Goal: Book appointment/travel/reservation

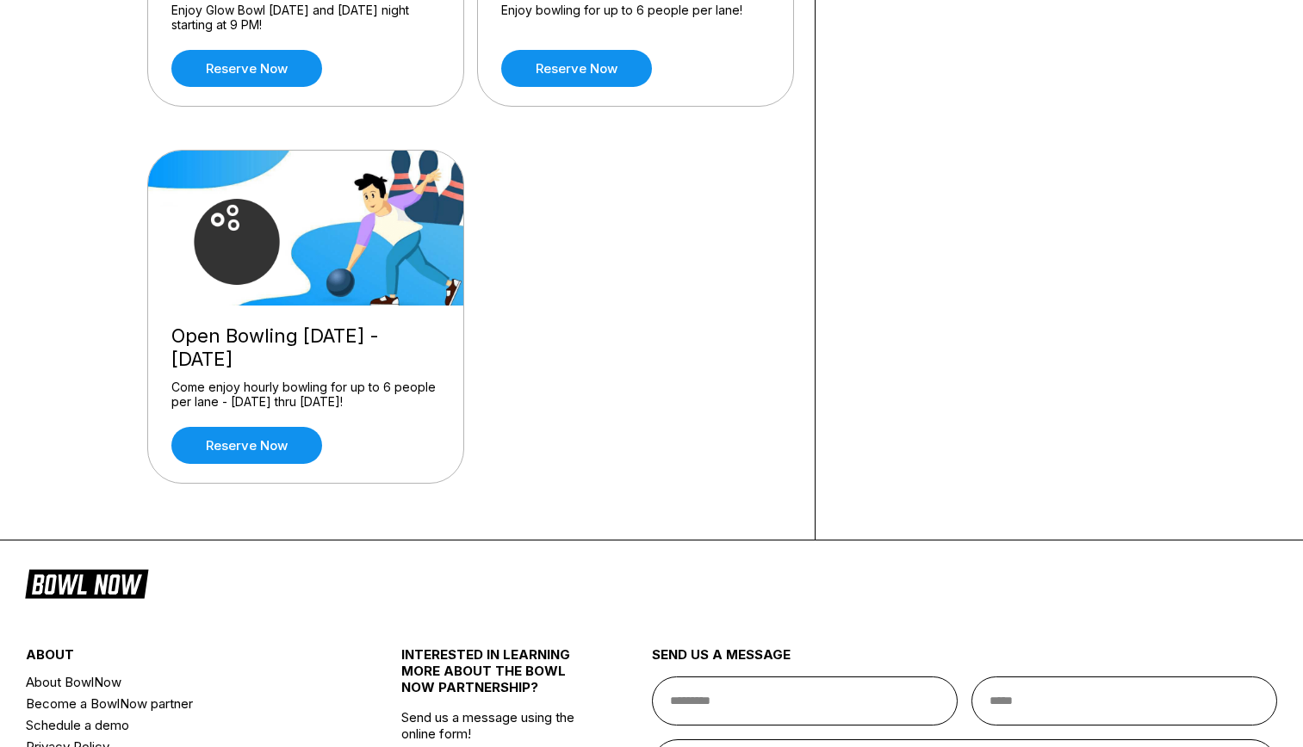
scroll to position [431, 0]
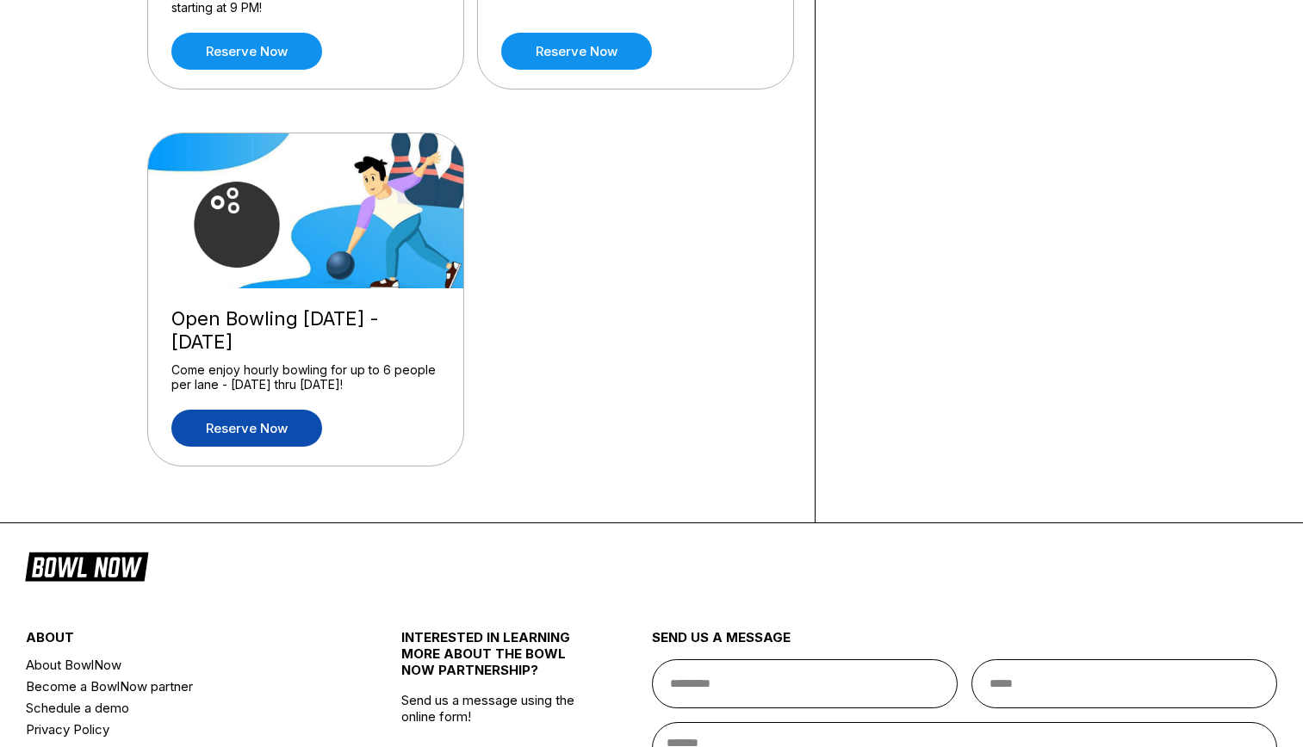
click at [286, 431] on link "Reserve now" at bounding box center [246, 428] width 151 height 37
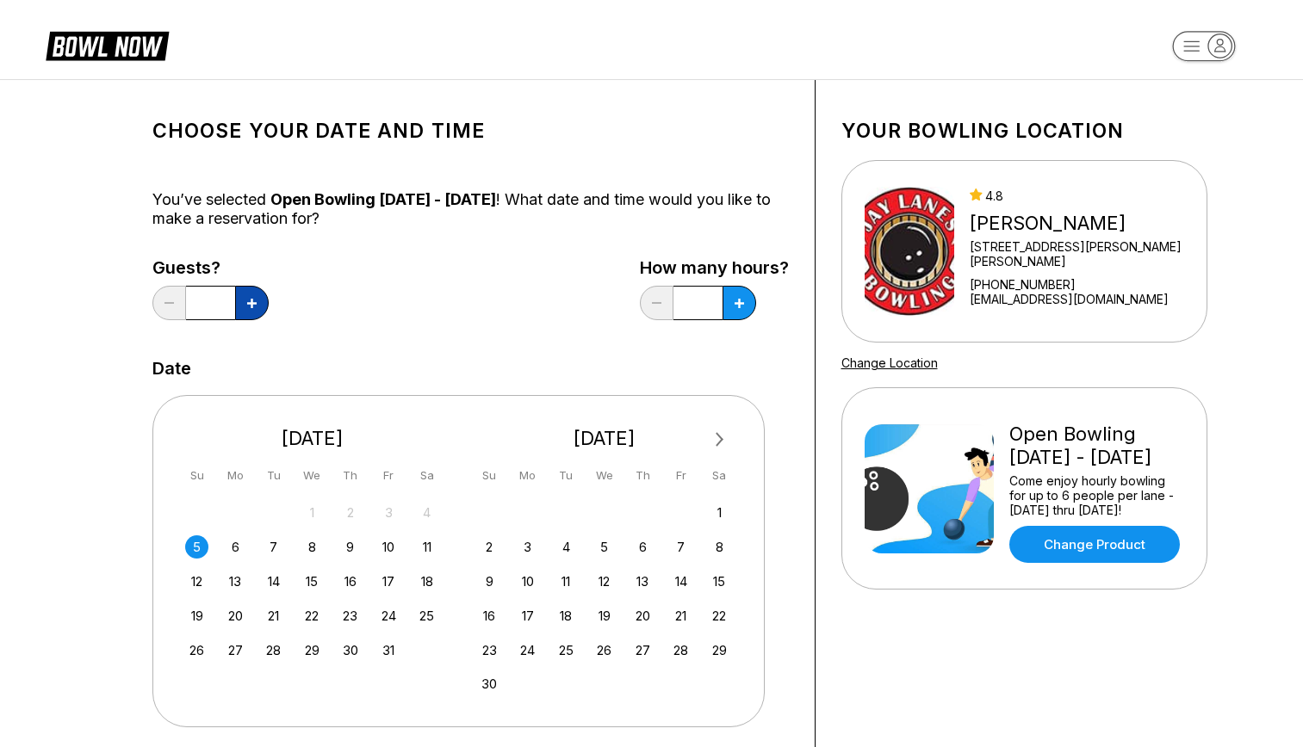
click at [256, 305] on icon at bounding box center [251, 303] width 9 height 9
click at [256, 304] on icon at bounding box center [251, 303] width 9 height 9
type input "*"
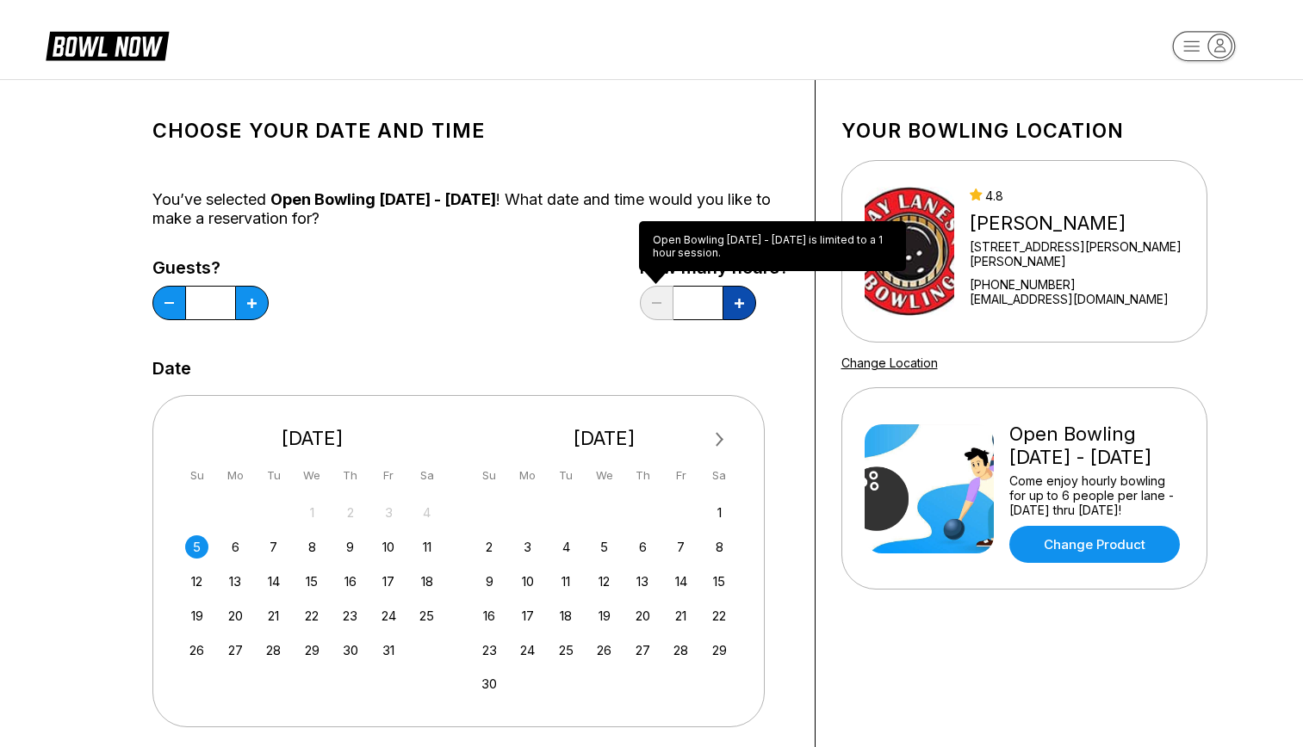
click at [729, 303] on button at bounding box center [739, 303] width 34 height 34
type input "***"
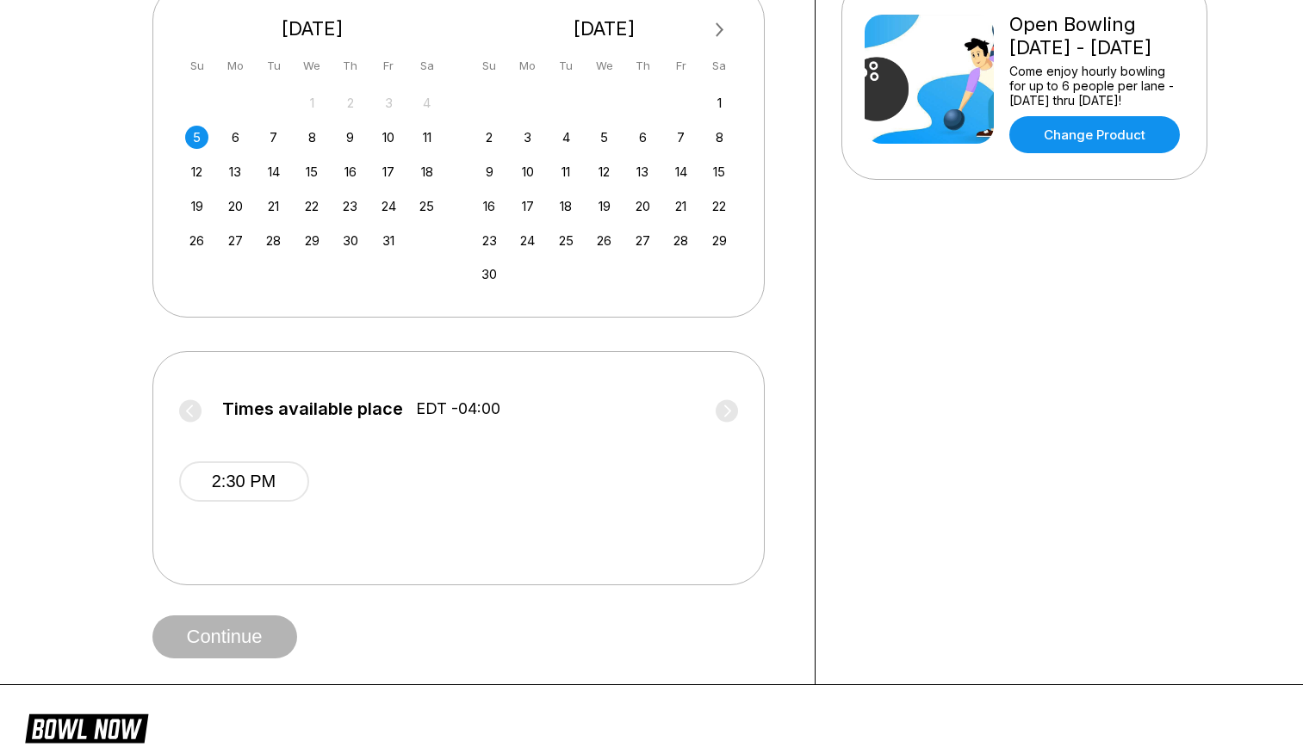
scroll to position [431, 0]
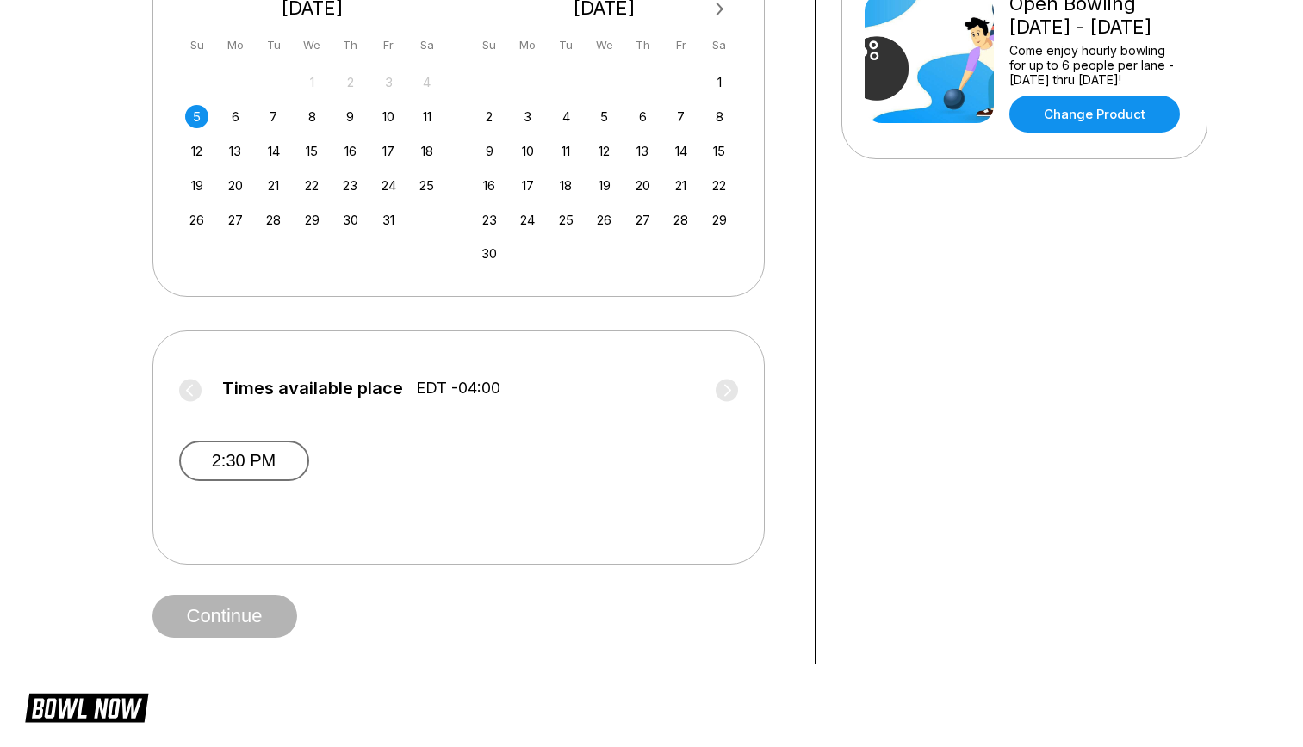
click at [270, 460] on button "2:30 PM" at bounding box center [244, 461] width 130 height 40
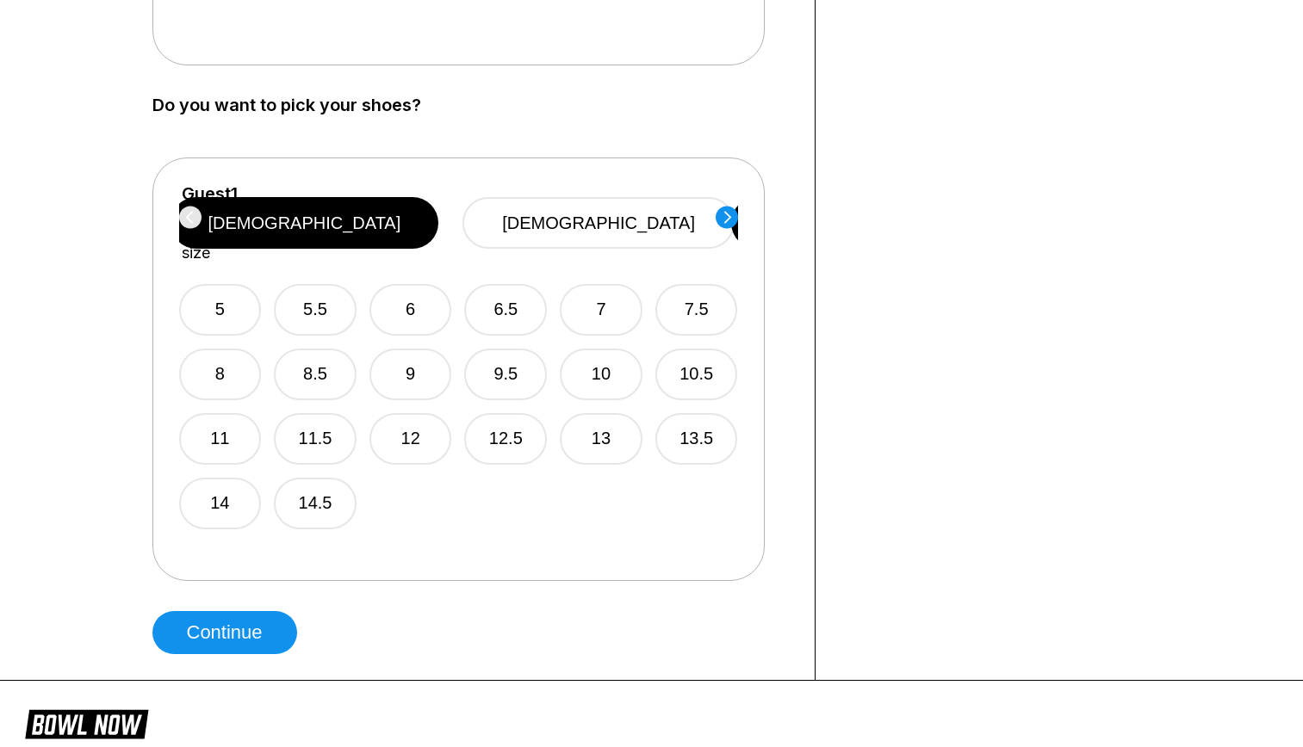
scroll to position [1033, 0]
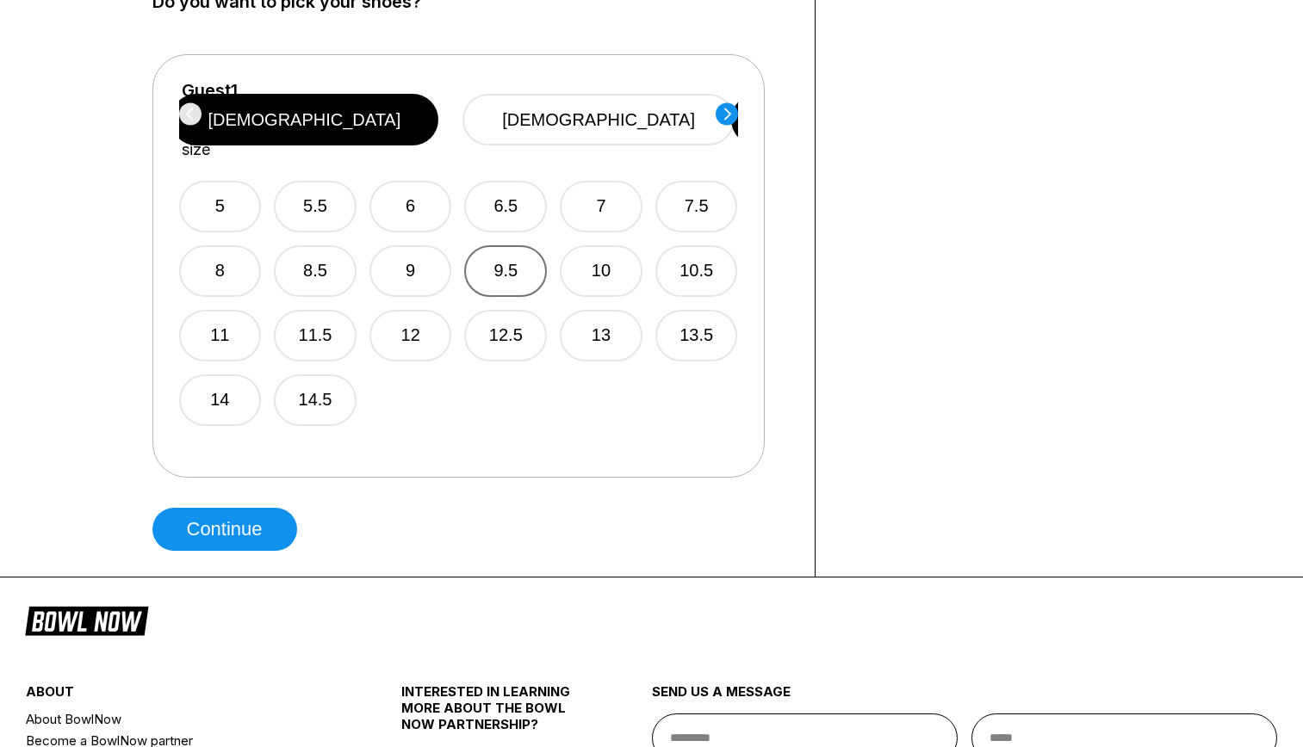
click at [514, 251] on button "9.5" at bounding box center [505, 271] width 83 height 52
click at [724, 116] on circle at bounding box center [727, 113] width 22 height 22
click at [503, 249] on button "9.5" at bounding box center [505, 271] width 83 height 52
click at [730, 119] on circle at bounding box center [727, 113] width 22 height 22
click at [517, 252] on button "9.5" at bounding box center [507, 271] width 83 height 52
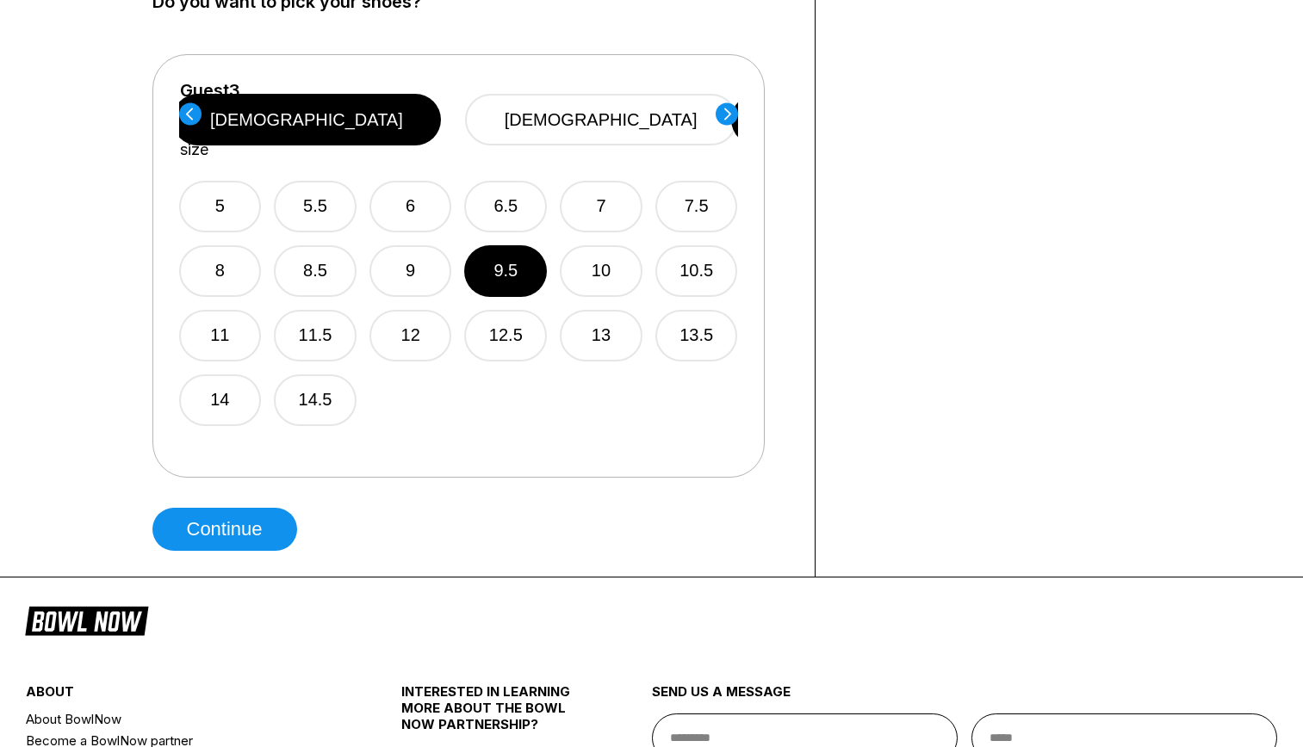
click at [728, 115] on icon at bounding box center [727, 113] width 22 height 23
click at [508, 247] on button "9.5" at bounding box center [506, 271] width 83 height 52
click at [720, 112] on circle at bounding box center [727, 113] width 22 height 22
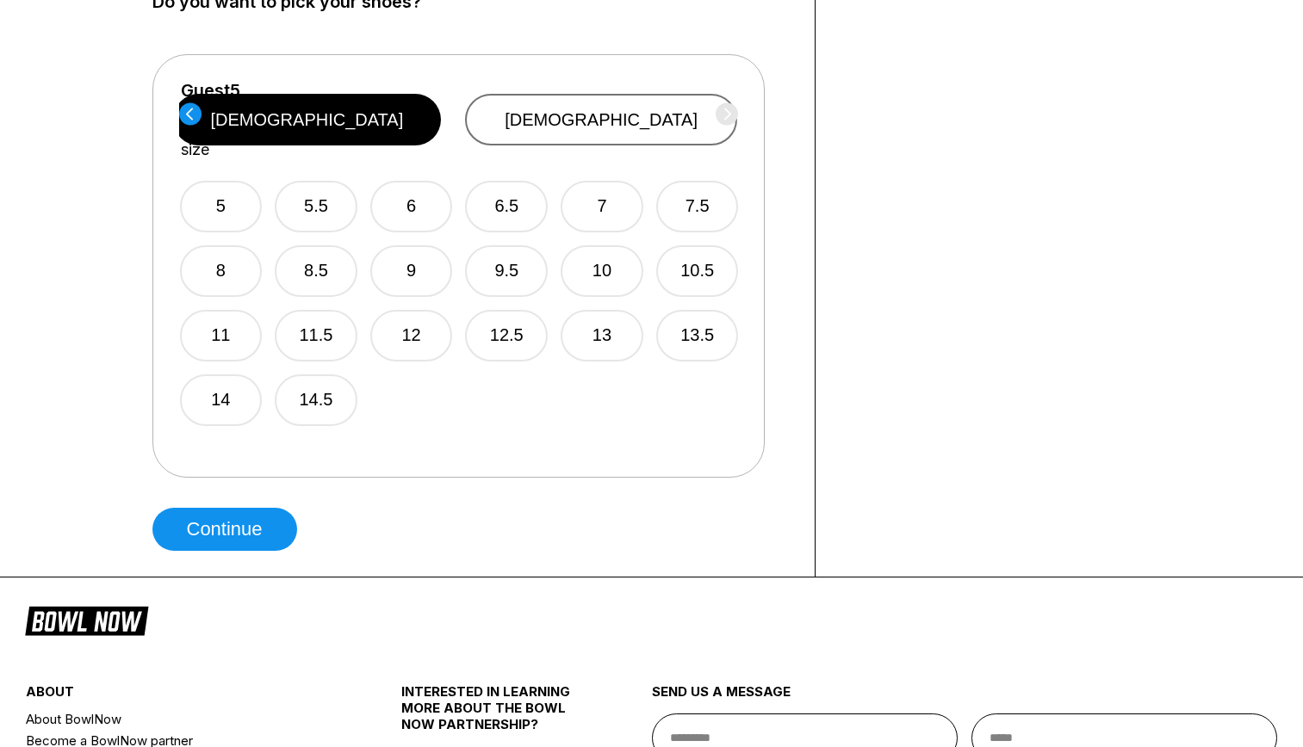
click at [570, 107] on button "[DEMOGRAPHIC_DATA]" at bounding box center [601, 120] width 272 height 52
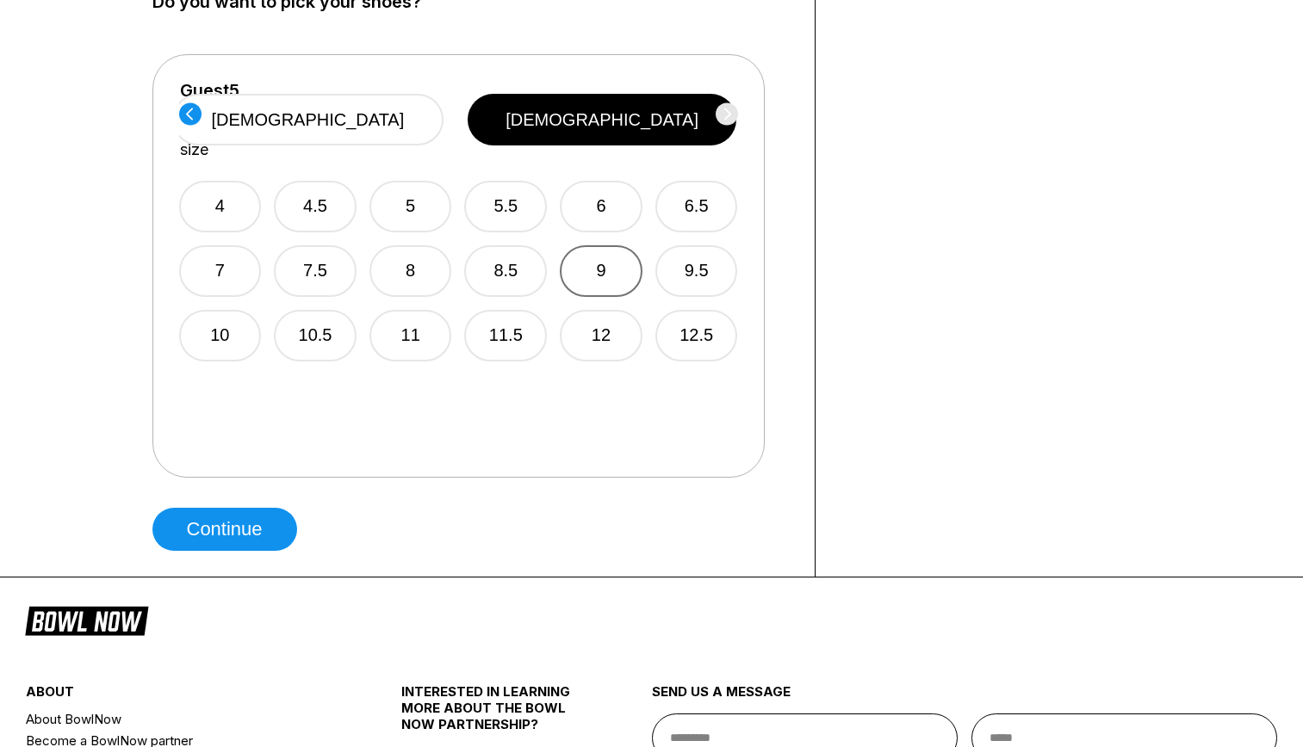
click at [614, 245] on button "9" at bounding box center [601, 271] width 83 height 52
click at [241, 517] on button "Continue" at bounding box center [224, 529] width 145 height 43
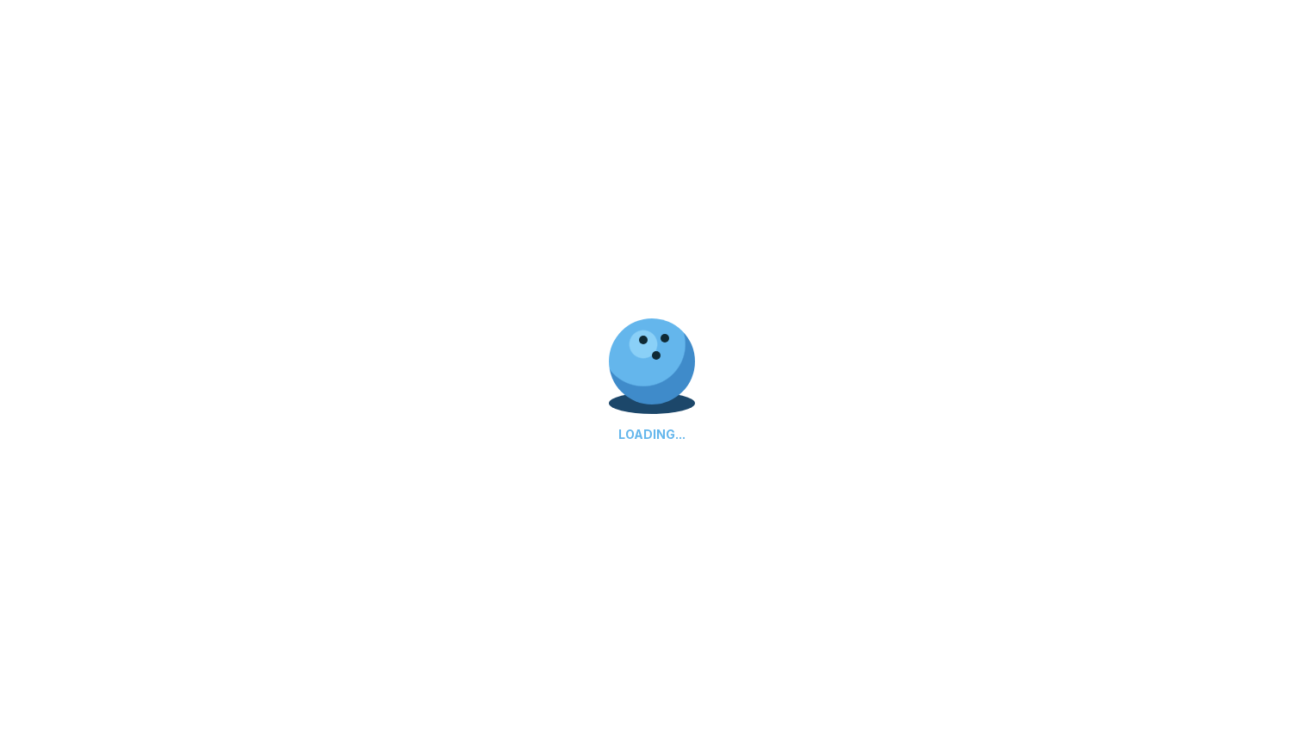
select select "**"
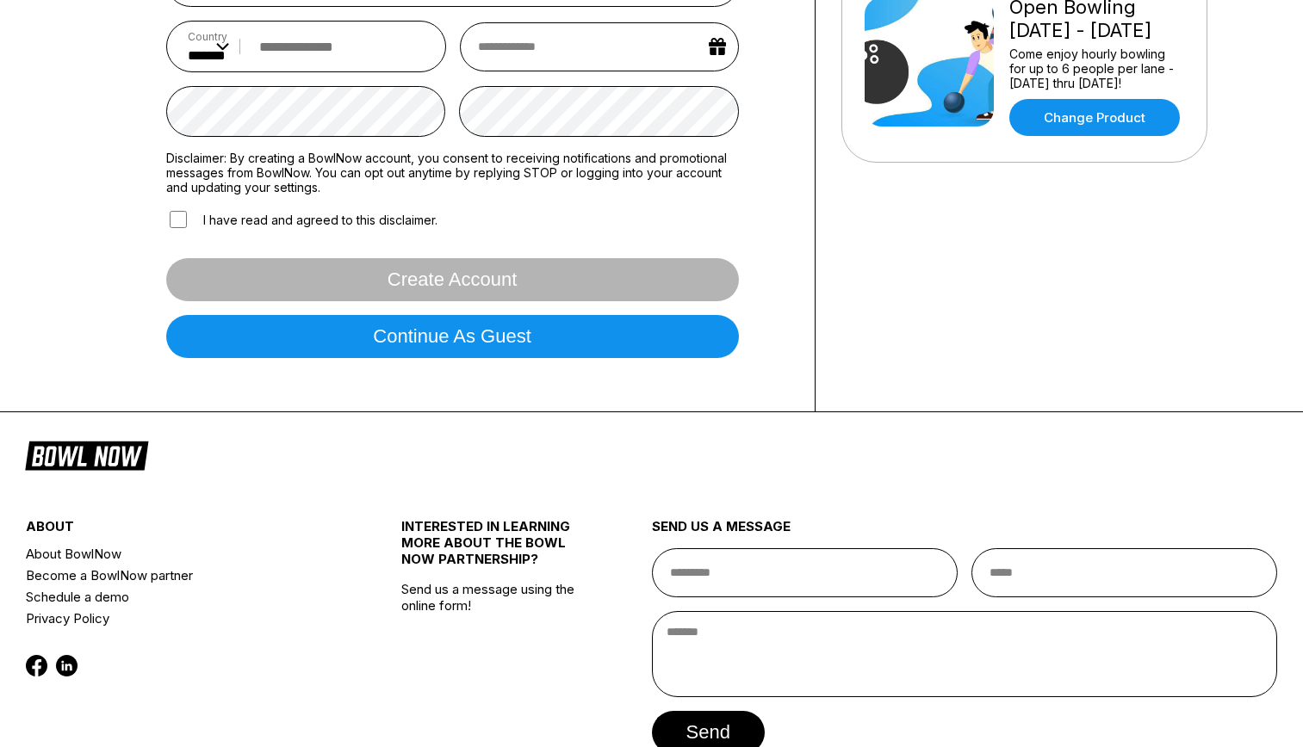
scroll to position [533, 0]
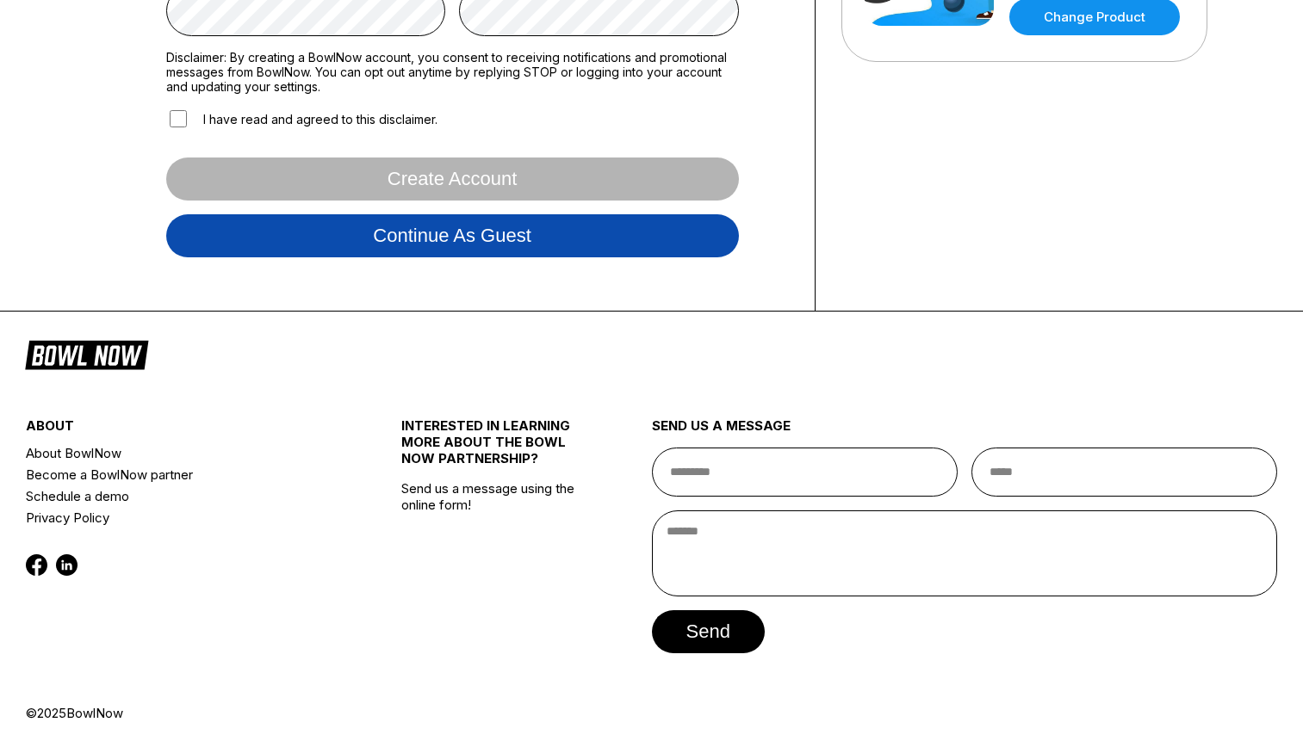
click at [581, 237] on button "Continue as guest" at bounding box center [452, 235] width 573 height 43
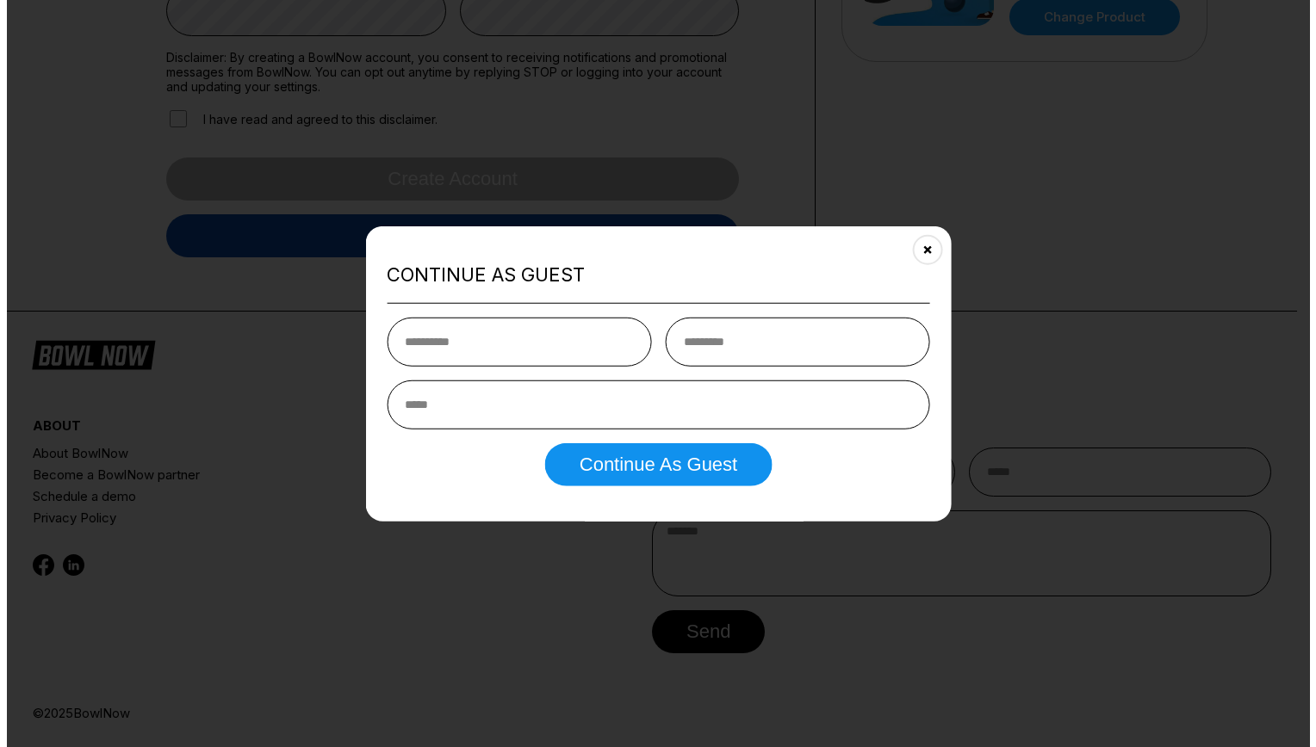
scroll to position [322, 0]
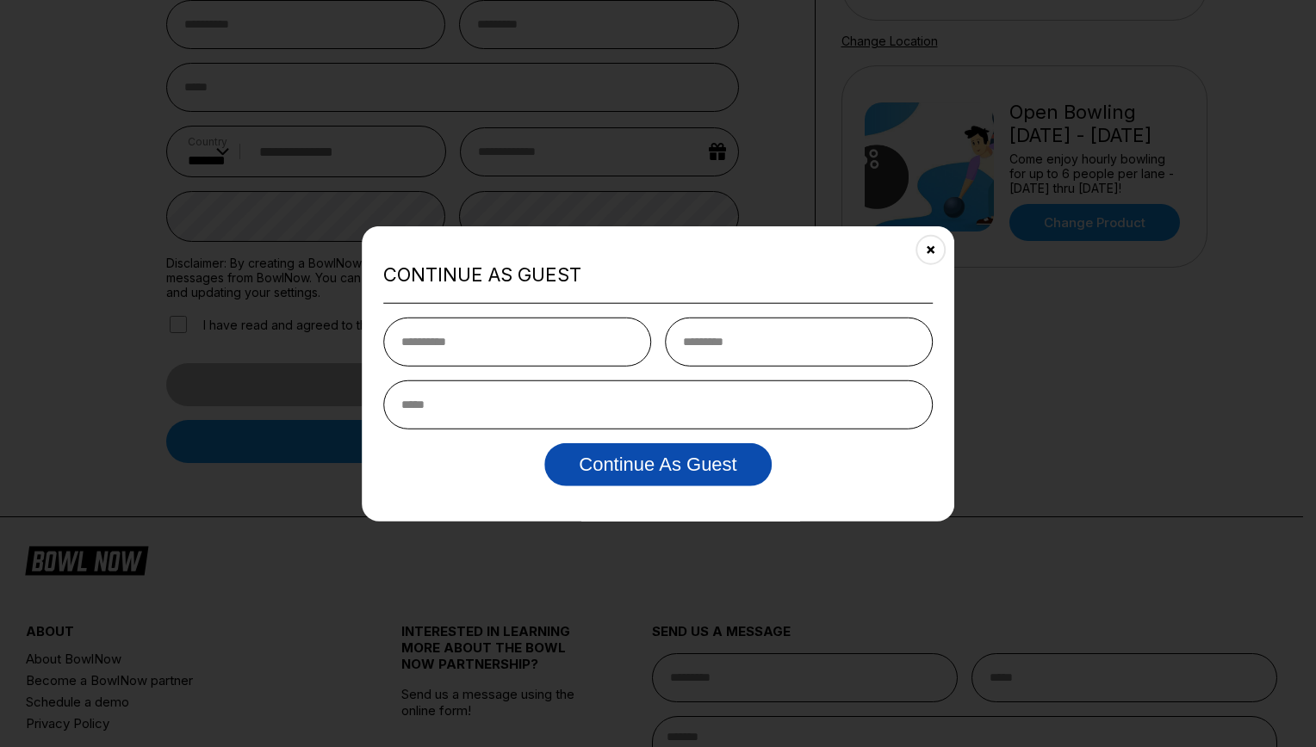
click at [625, 467] on button "Continue as Guest" at bounding box center [657, 464] width 226 height 43
click at [588, 341] on input "text" at bounding box center [517, 341] width 268 height 49
type input "*****"
type input "*********"
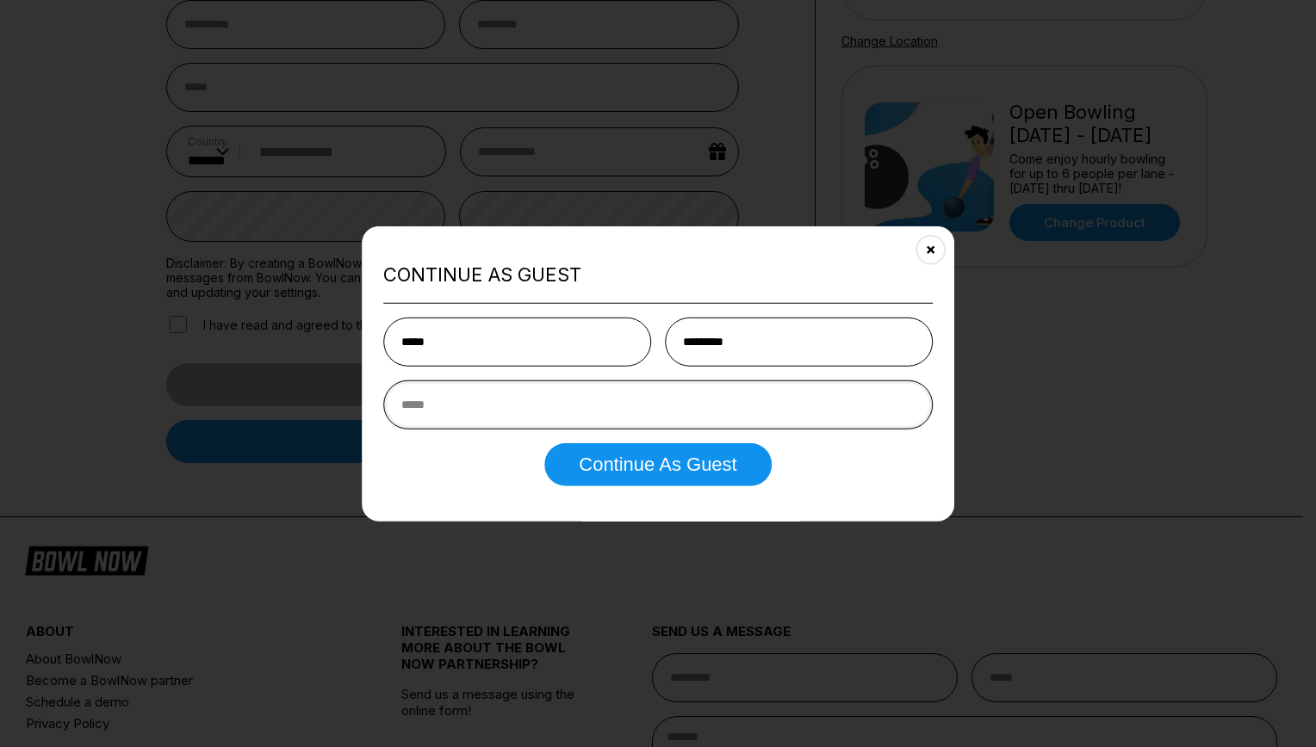
type input "**********"
drag, startPoint x: 614, startPoint y: 420, endPoint x: 203, endPoint y: 373, distance: 413.5
click at [203, 373] on body "Sign In Sign in with Facebook Sign in with Google Sign in with Email Sign in wi…" at bounding box center [651, 315] width 1303 height 1275
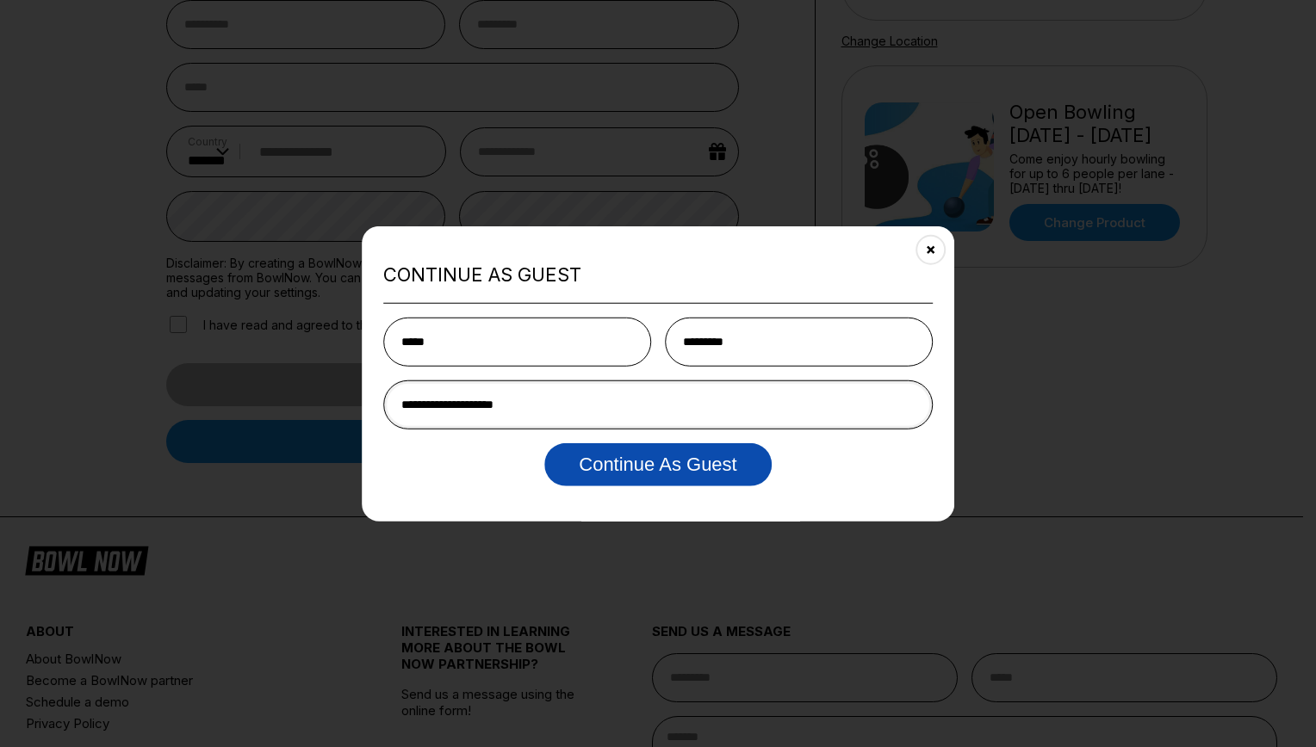
type input "**********"
click at [648, 461] on button "Continue as Guest" at bounding box center [657, 464] width 226 height 43
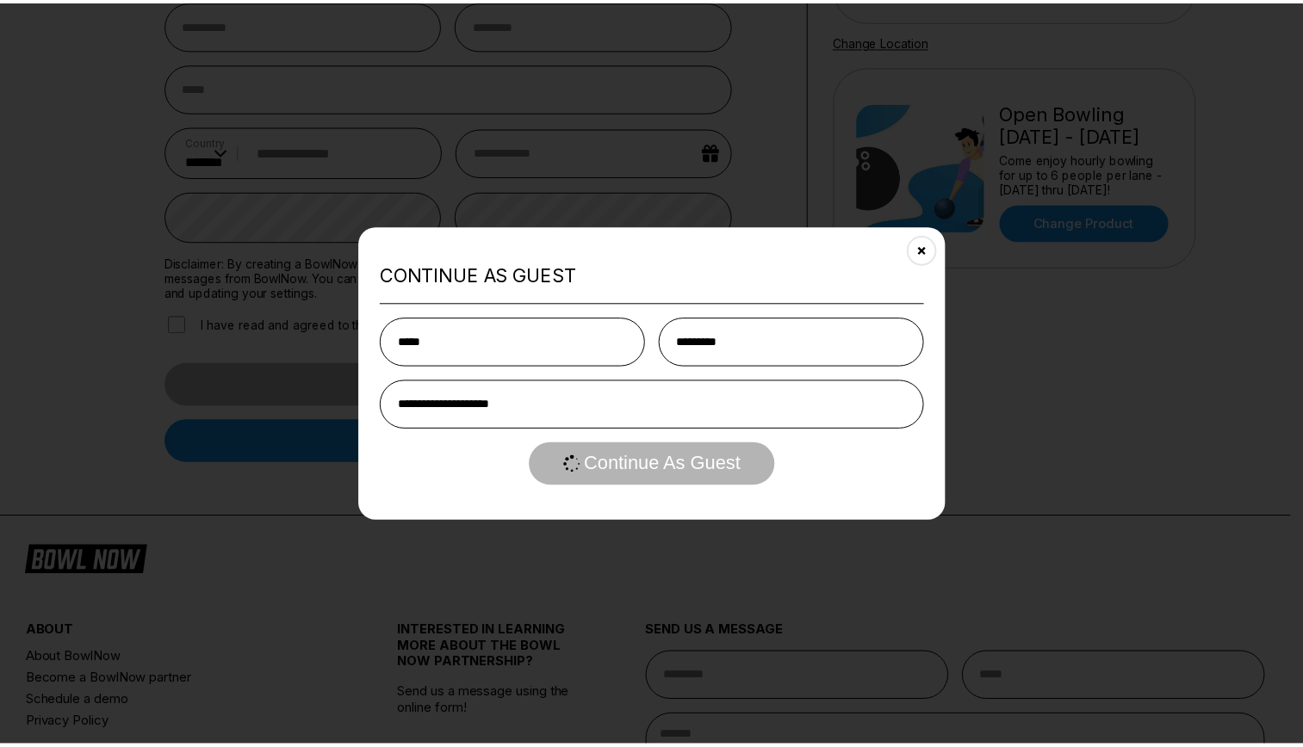
scroll to position [0, 0]
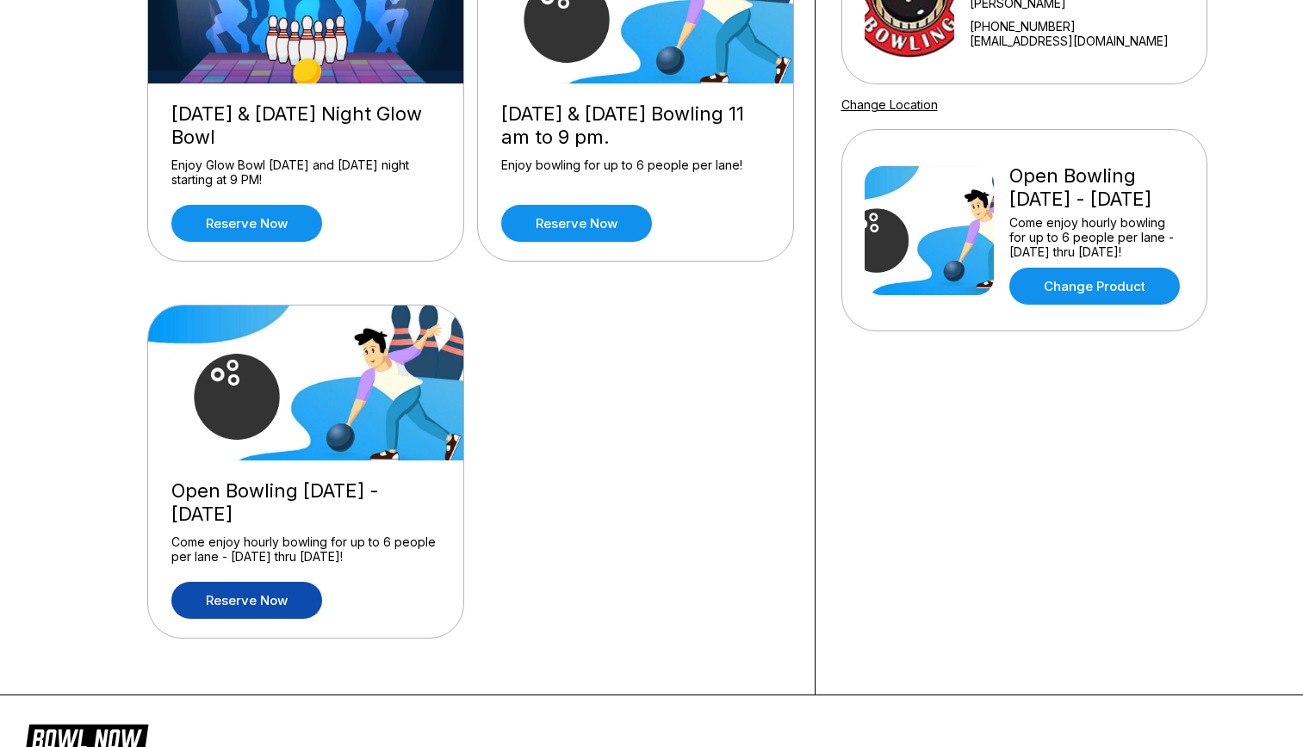
scroll to position [172, 0]
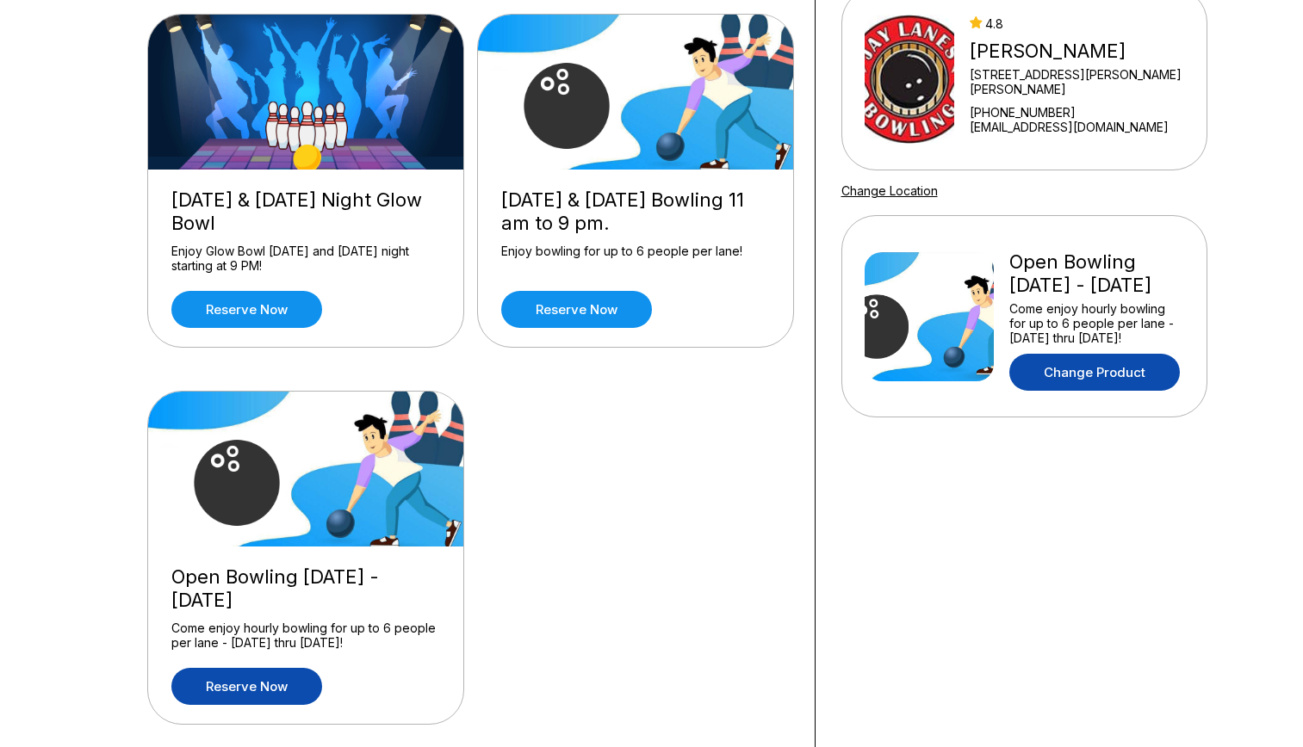
click at [1088, 384] on link "Change Product" at bounding box center [1094, 372] width 170 height 37
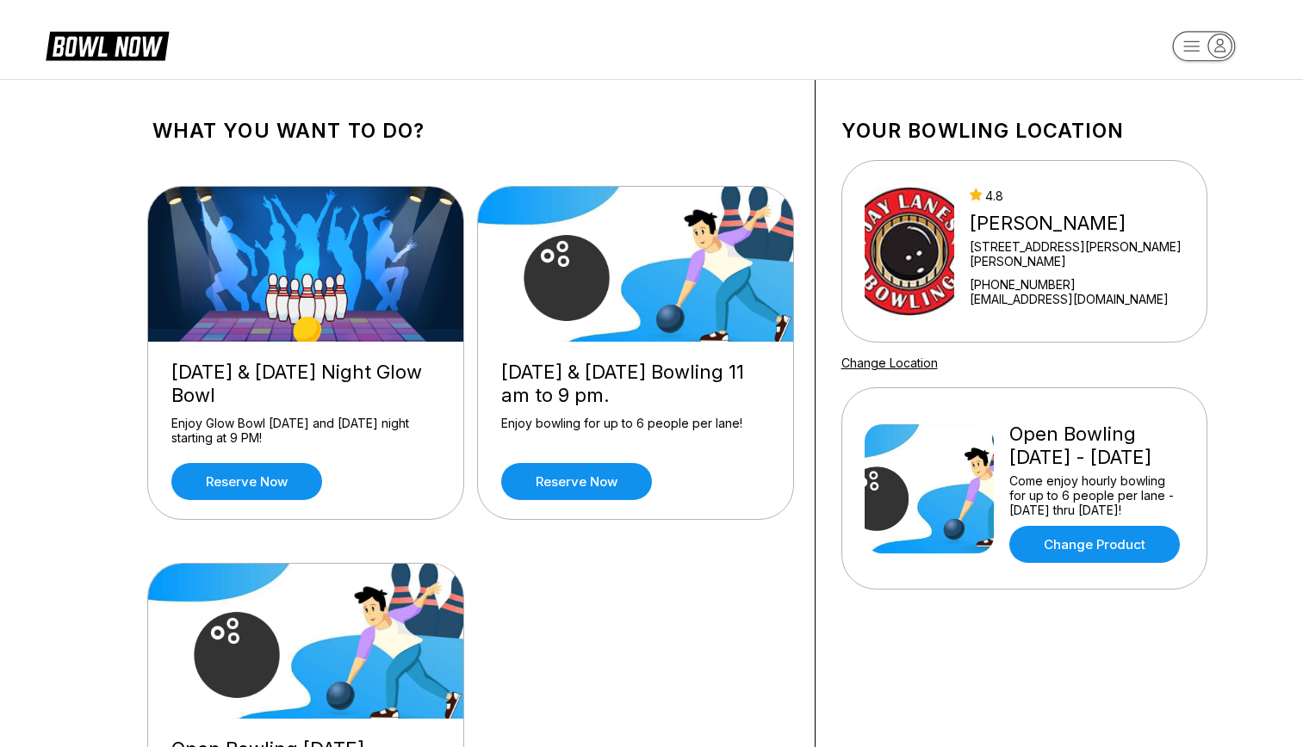
click at [971, 456] on img at bounding box center [929, 489] width 129 height 129
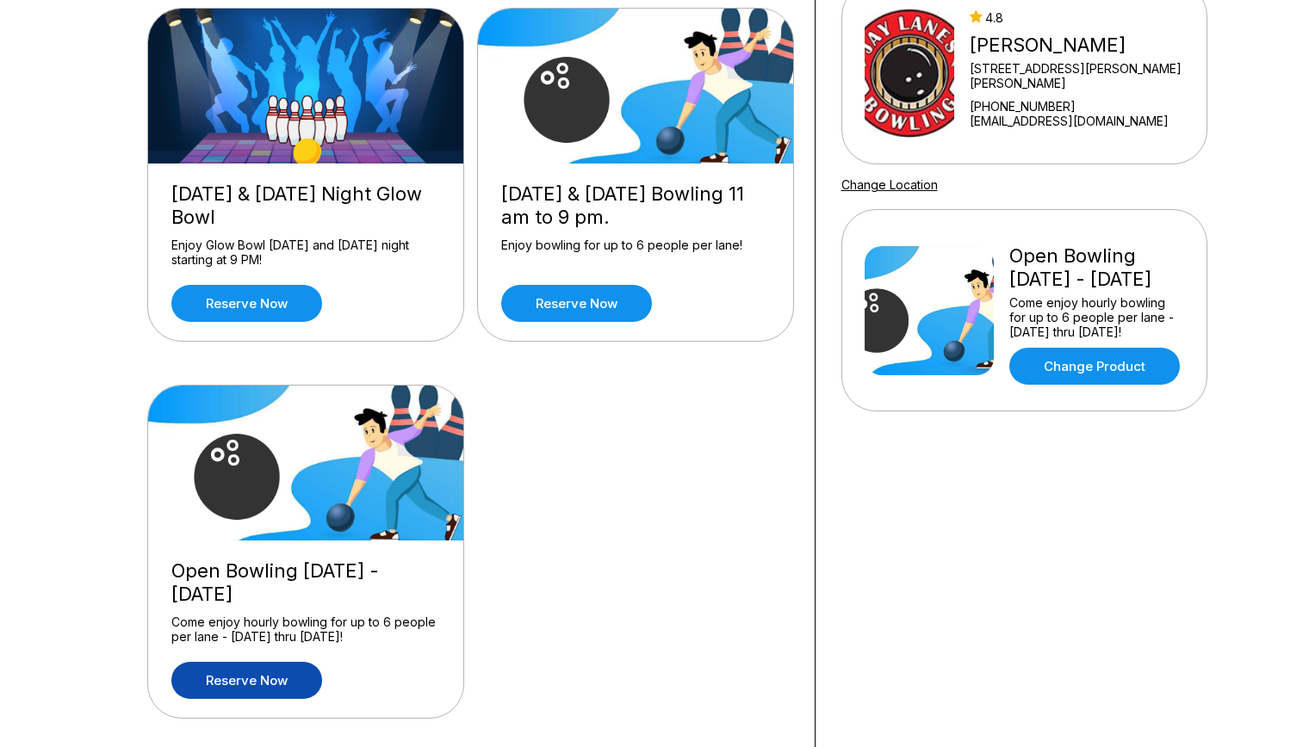
scroll to position [172, 0]
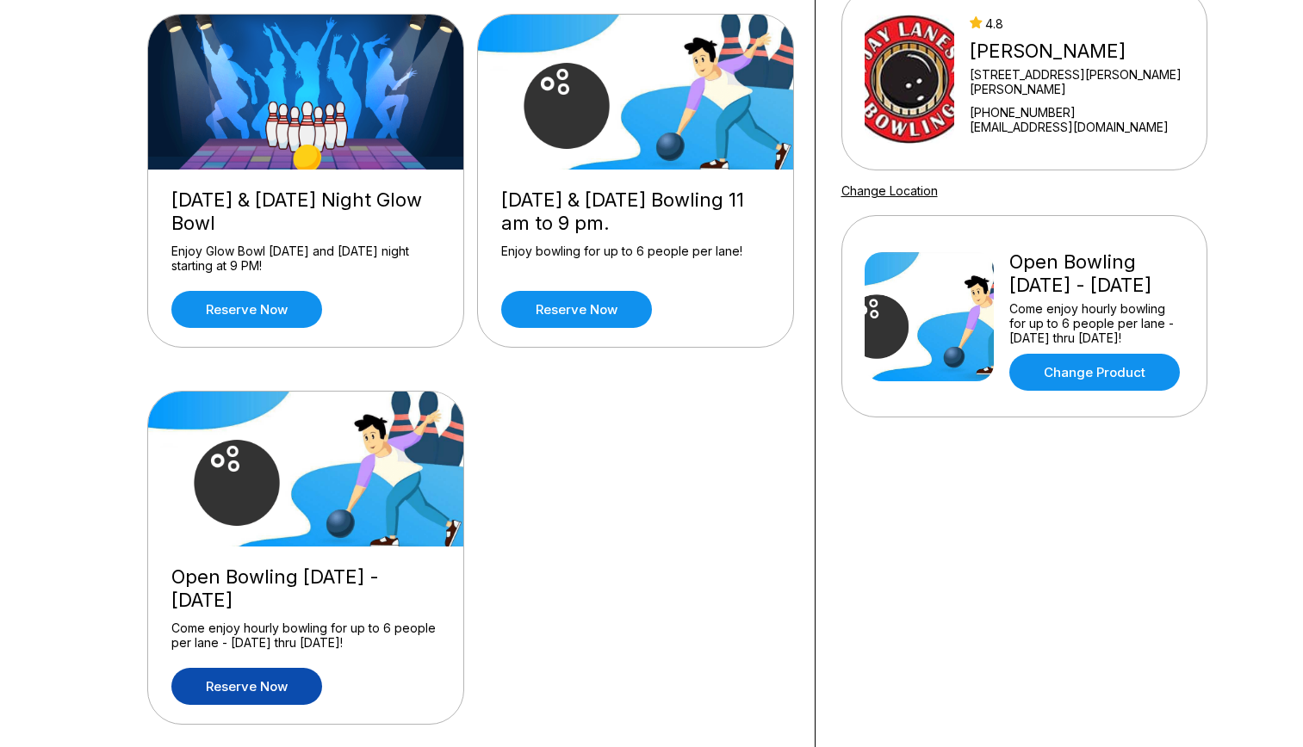
click at [289, 686] on link "Reserve now" at bounding box center [246, 686] width 151 height 37
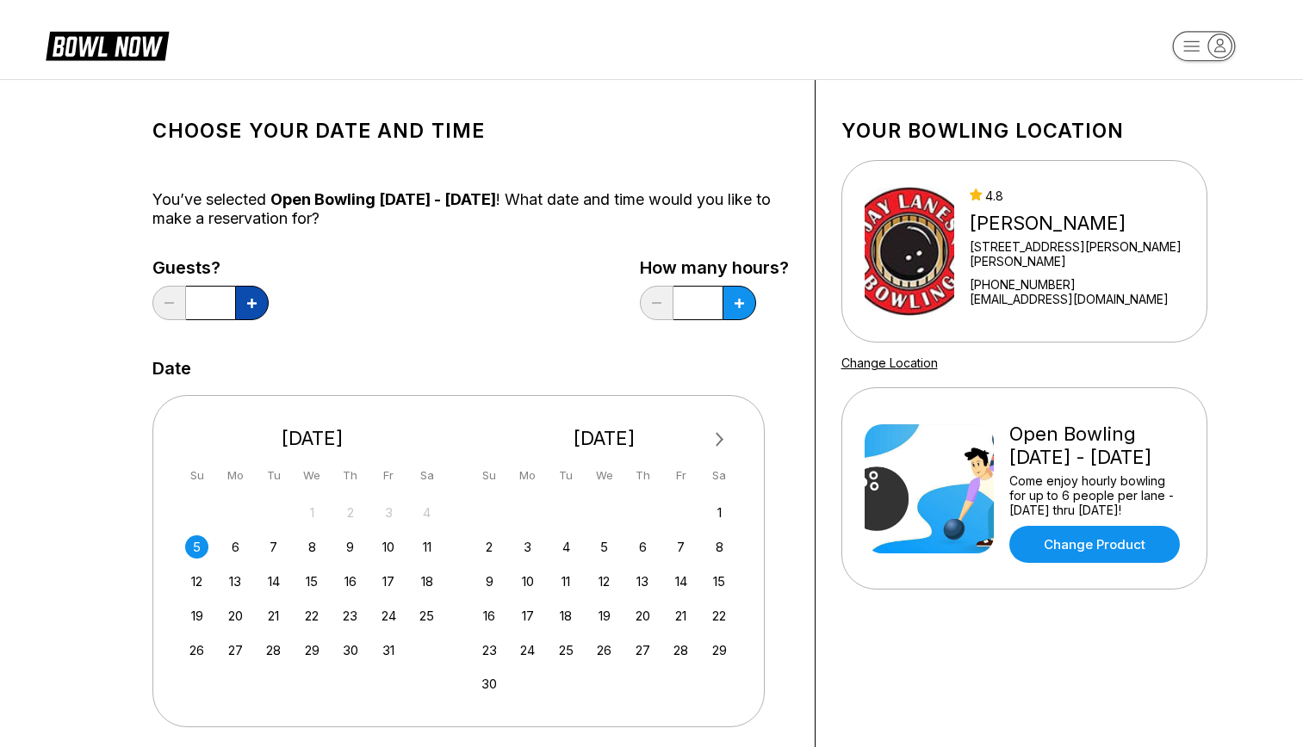
click at [241, 303] on button at bounding box center [252, 303] width 34 height 34
type input "*"
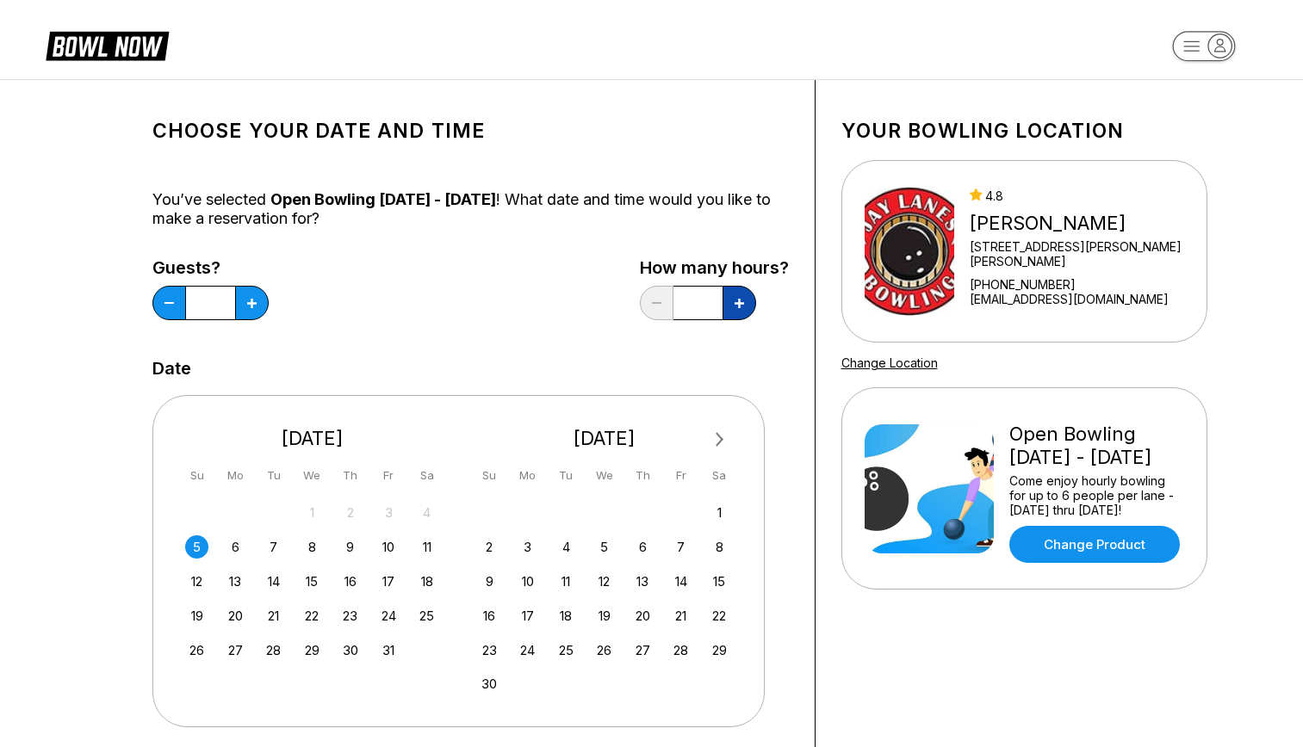
click at [737, 303] on icon at bounding box center [739, 303] width 9 height 9
type input "***"
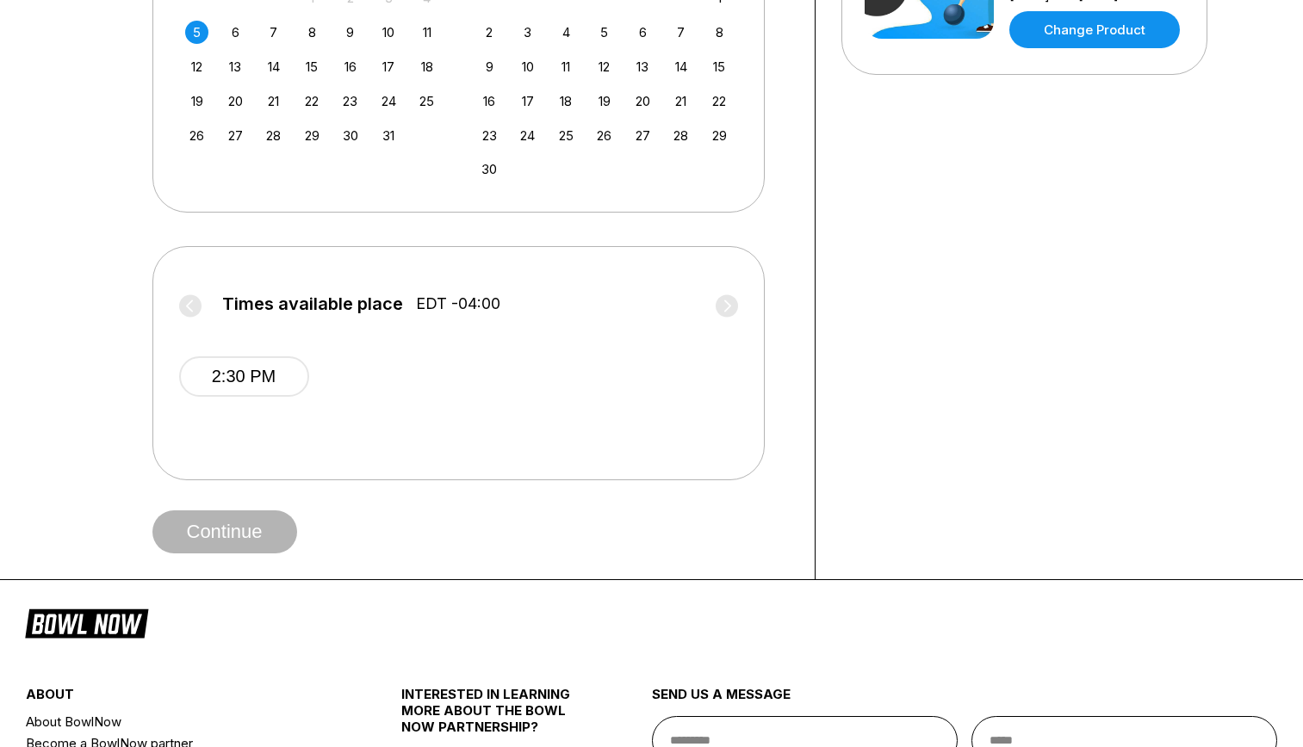
scroll to position [517, 0]
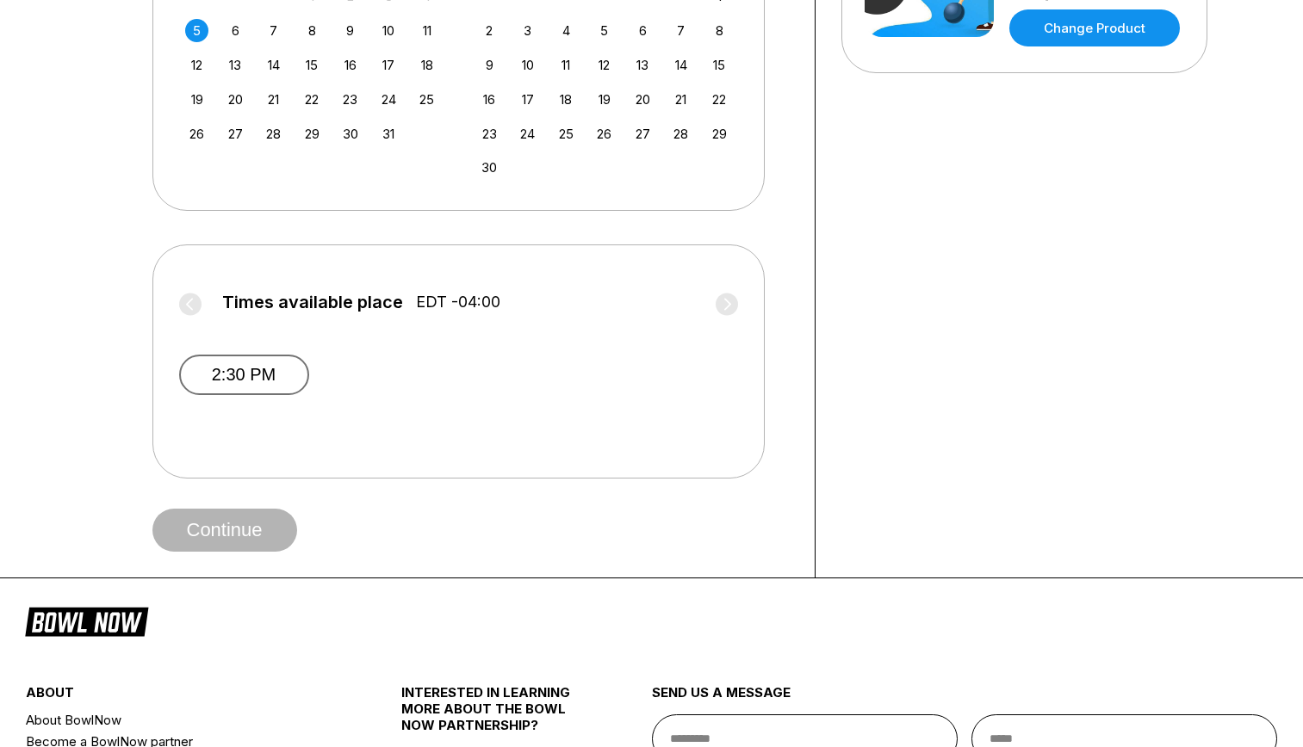
click at [257, 369] on button "2:30 PM" at bounding box center [244, 375] width 130 height 40
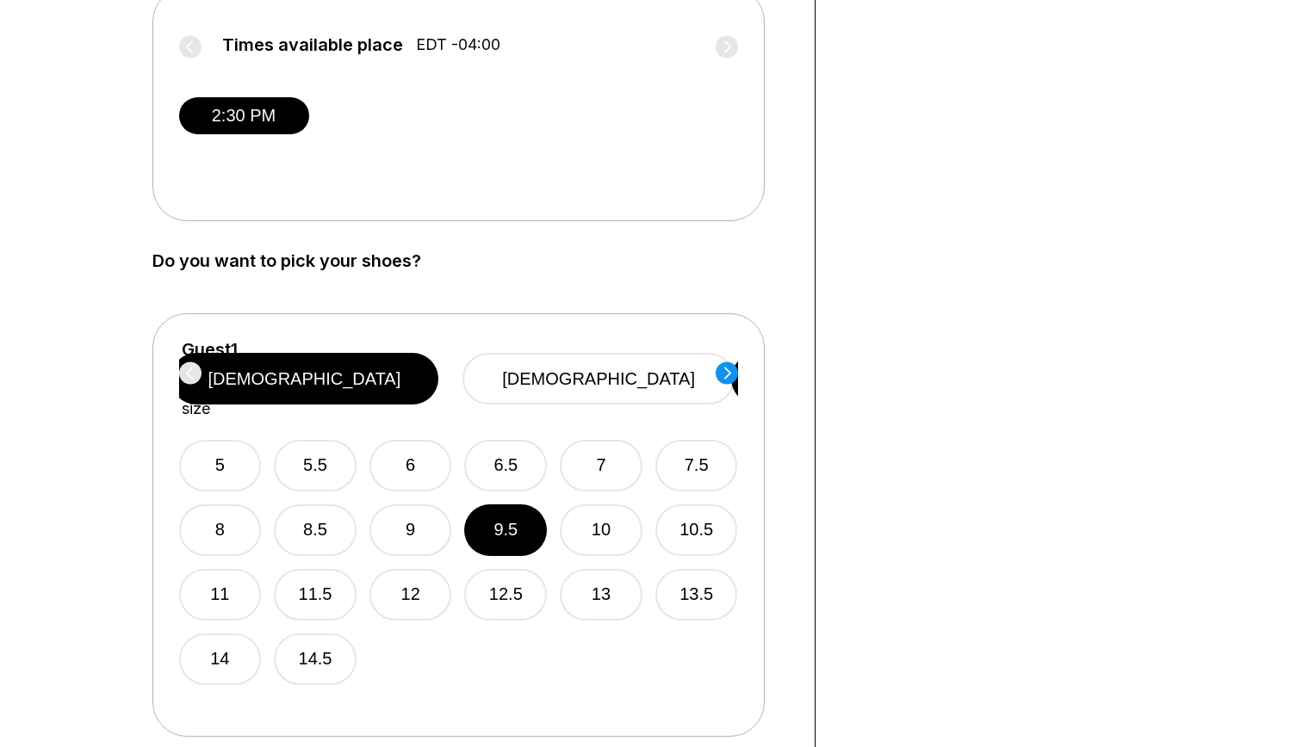
scroll to position [775, 0]
click at [730, 368] on circle at bounding box center [727, 372] width 22 height 22
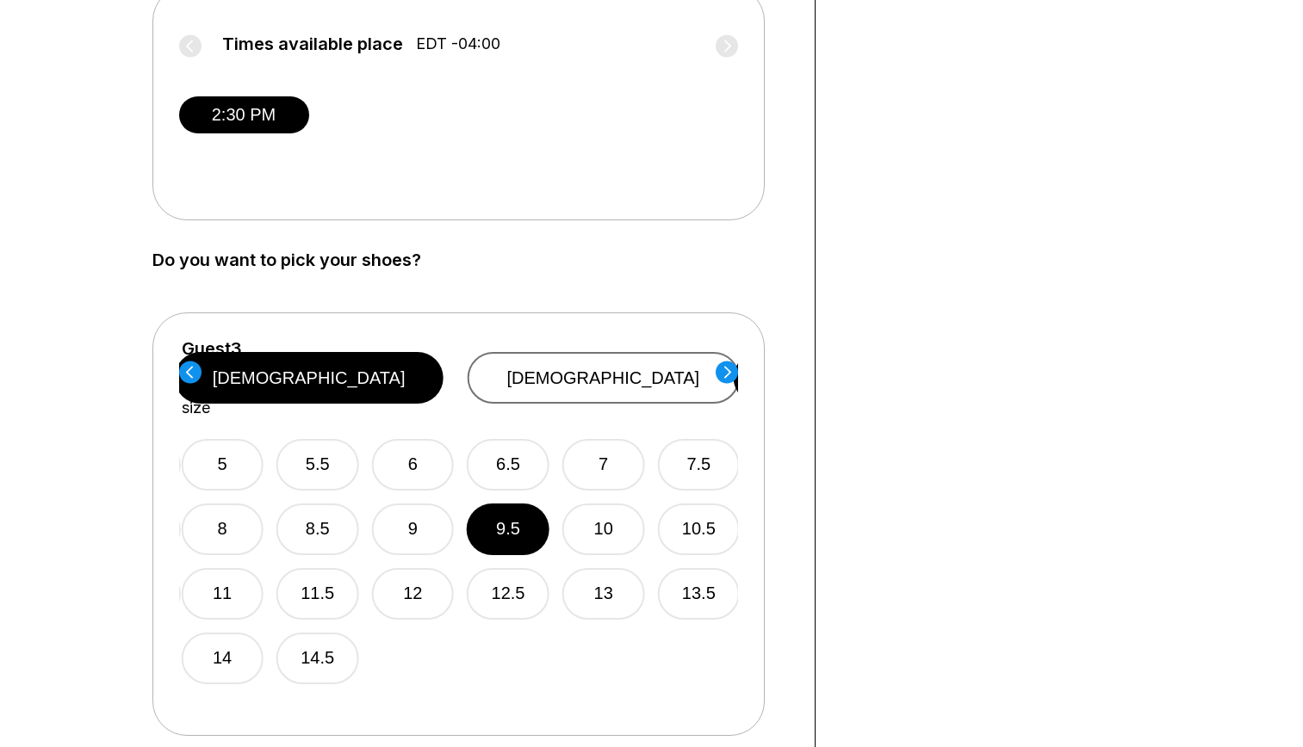
click at [677, 366] on button "[DEMOGRAPHIC_DATA]" at bounding box center [603, 378] width 272 height 52
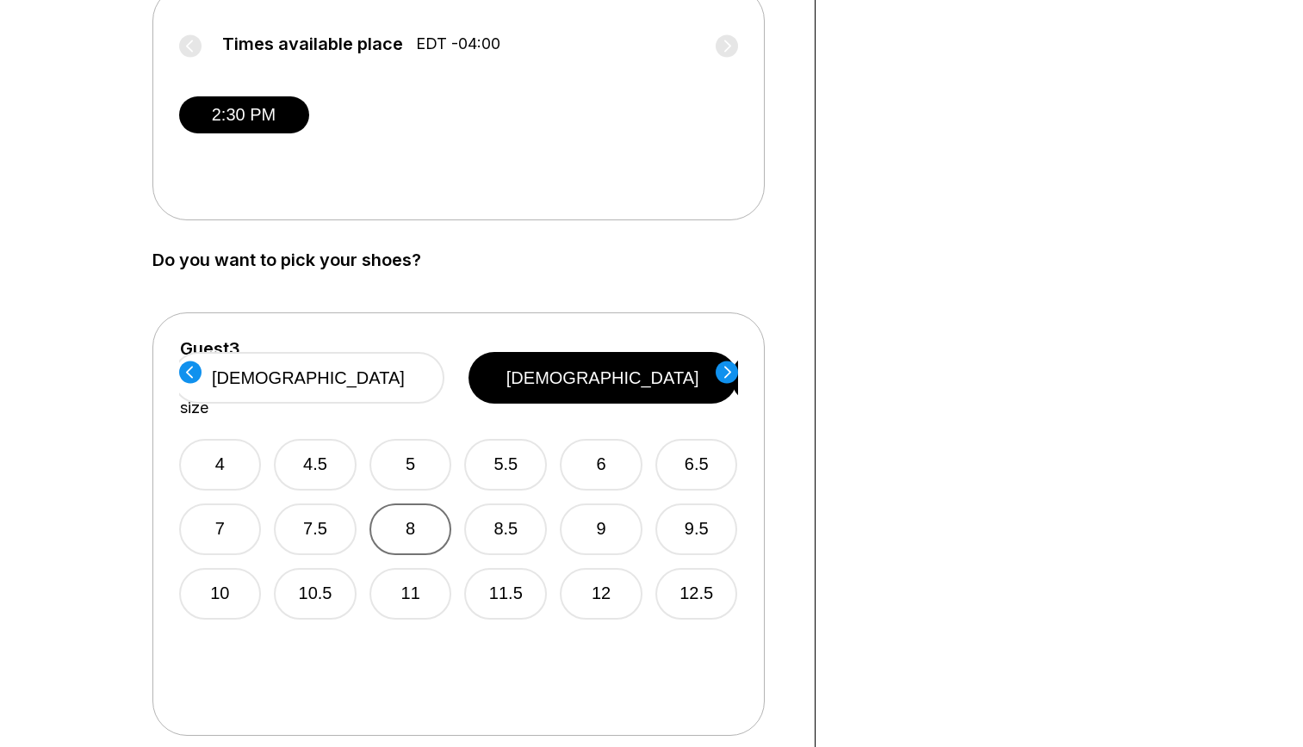
click at [428, 512] on button "8" at bounding box center [410, 530] width 83 height 52
click at [725, 371] on circle at bounding box center [727, 372] width 22 height 22
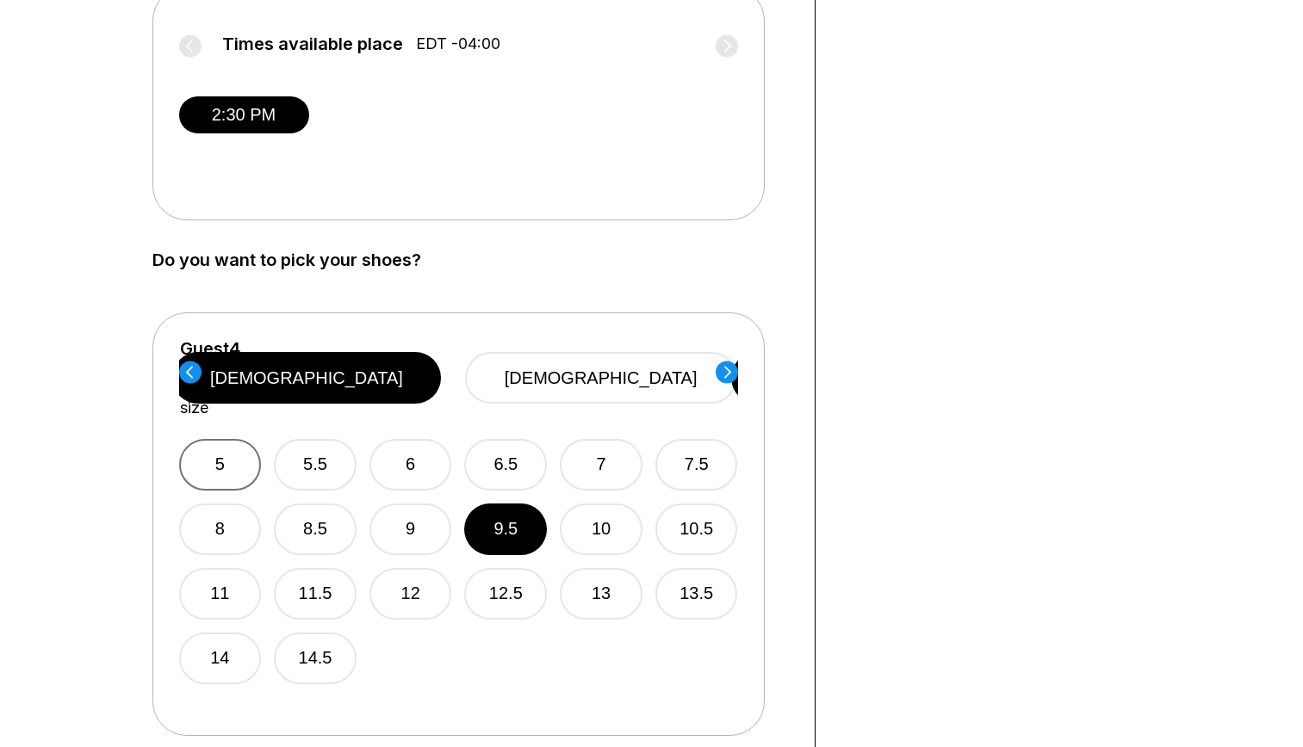
click at [216, 439] on button "5" at bounding box center [220, 465] width 83 height 52
click at [718, 375] on circle at bounding box center [727, 372] width 22 height 22
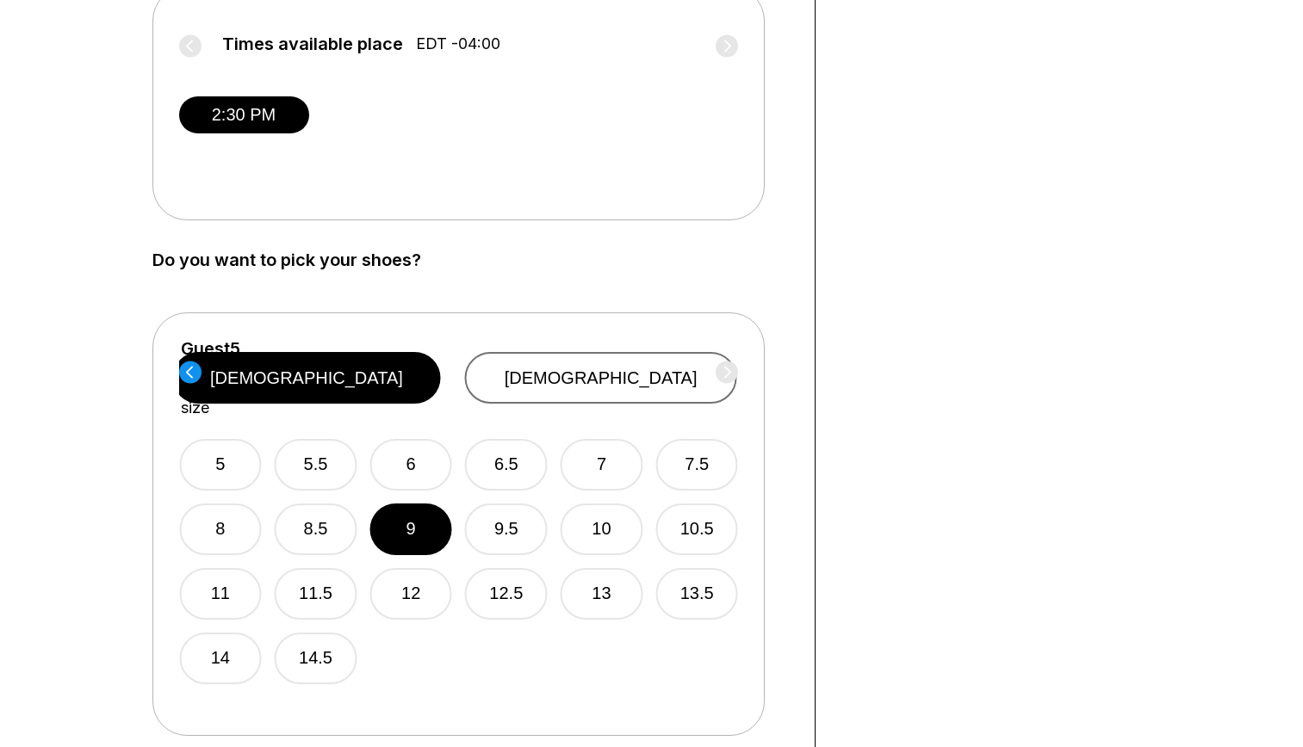
click at [645, 369] on button "[DEMOGRAPHIC_DATA]" at bounding box center [601, 378] width 272 height 52
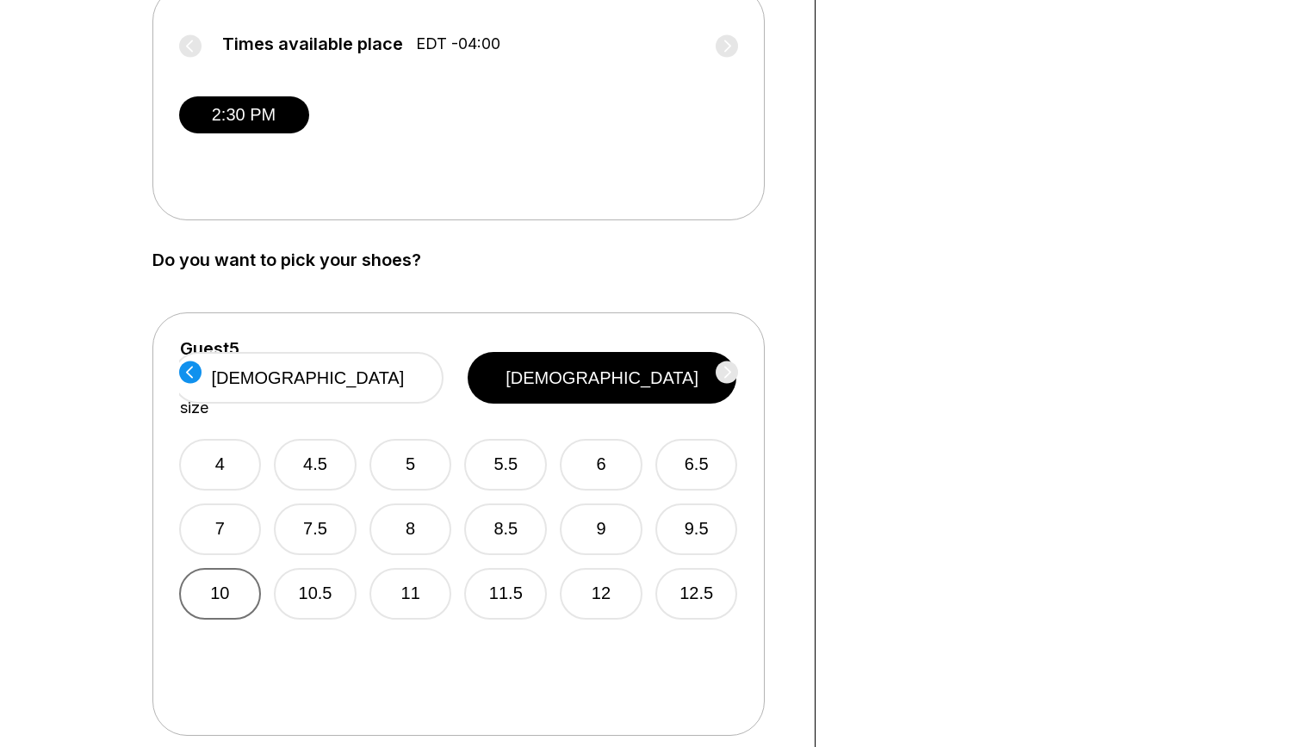
click at [232, 568] on button "10" at bounding box center [220, 594] width 83 height 52
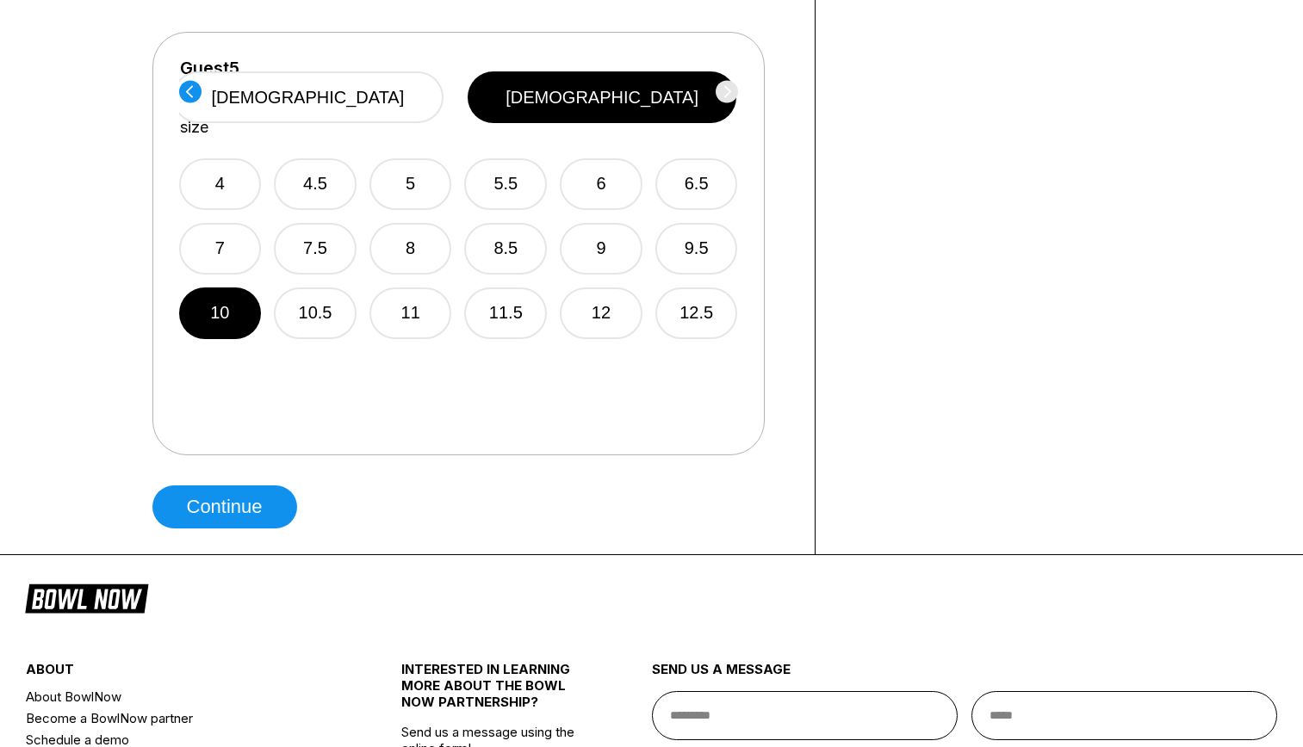
scroll to position [1119, 0]
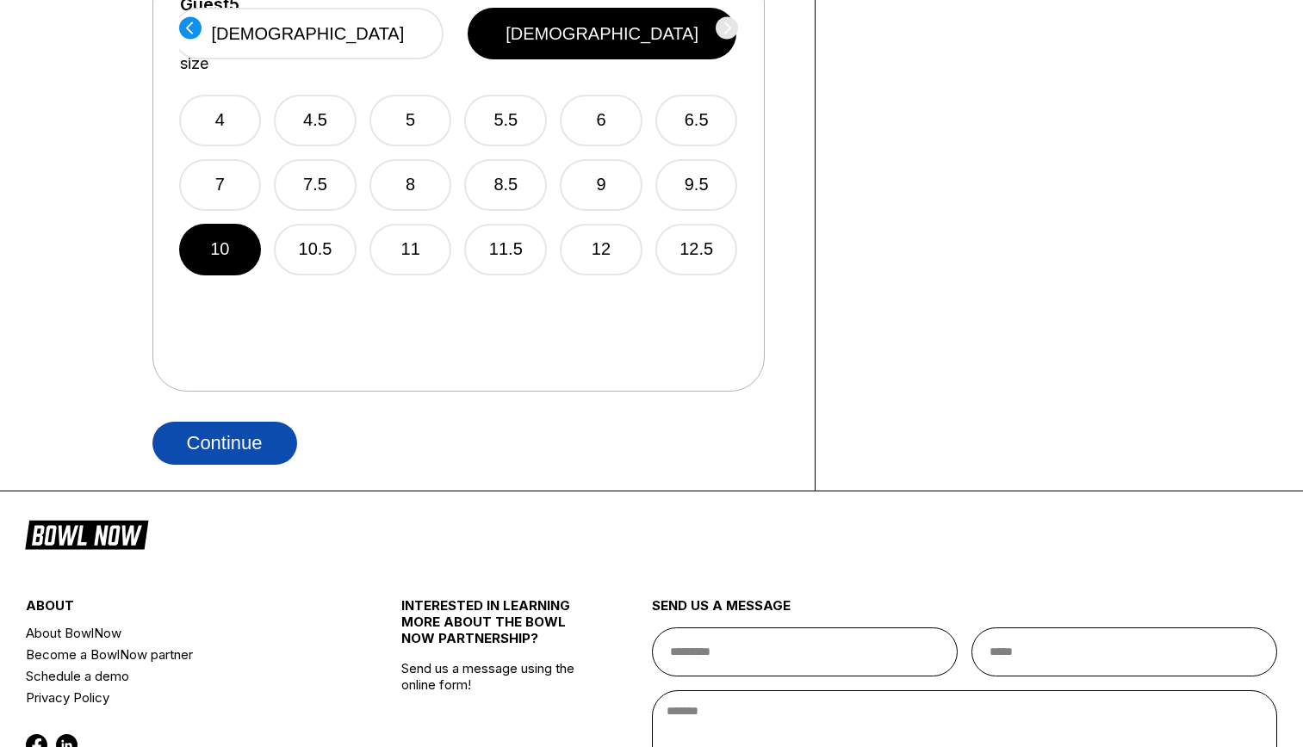
click at [226, 426] on button "Continue" at bounding box center [224, 443] width 145 height 43
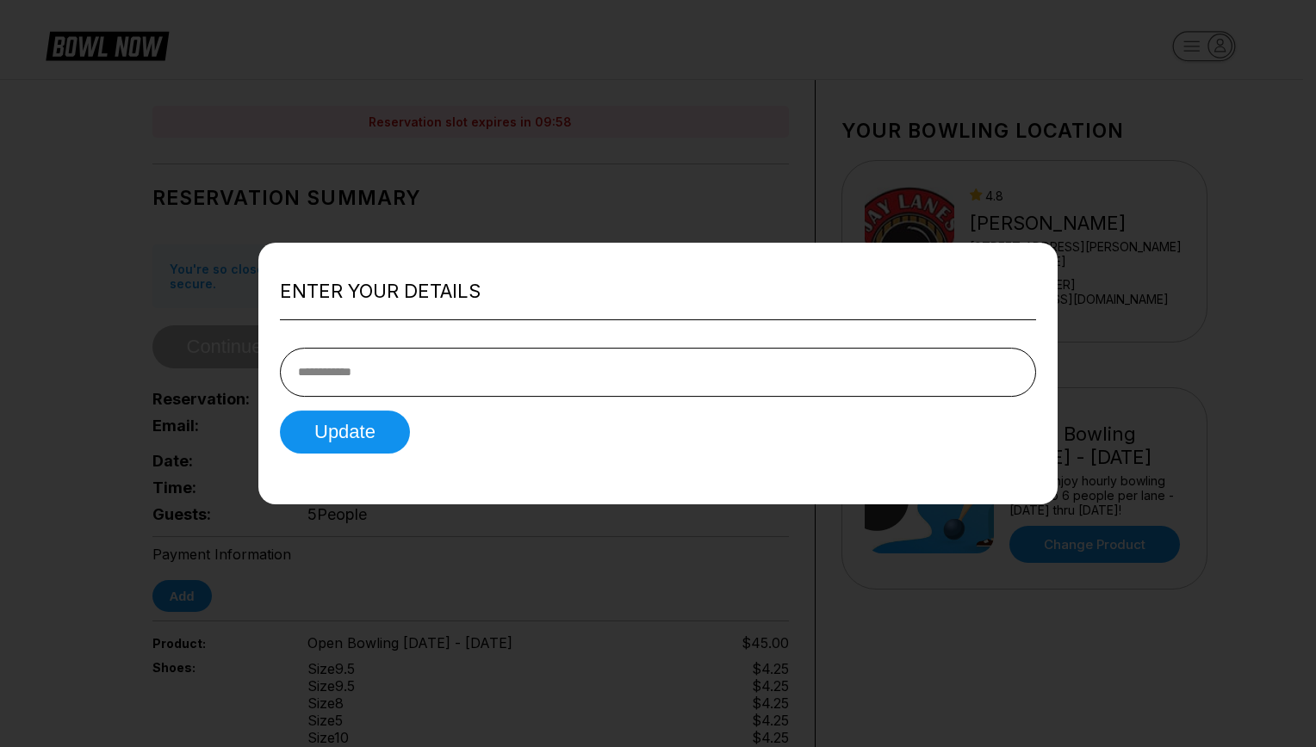
click at [501, 382] on input "tel" at bounding box center [658, 372] width 756 height 49
type input "**********"
click at [357, 440] on button "Update" at bounding box center [345, 432] width 130 height 43
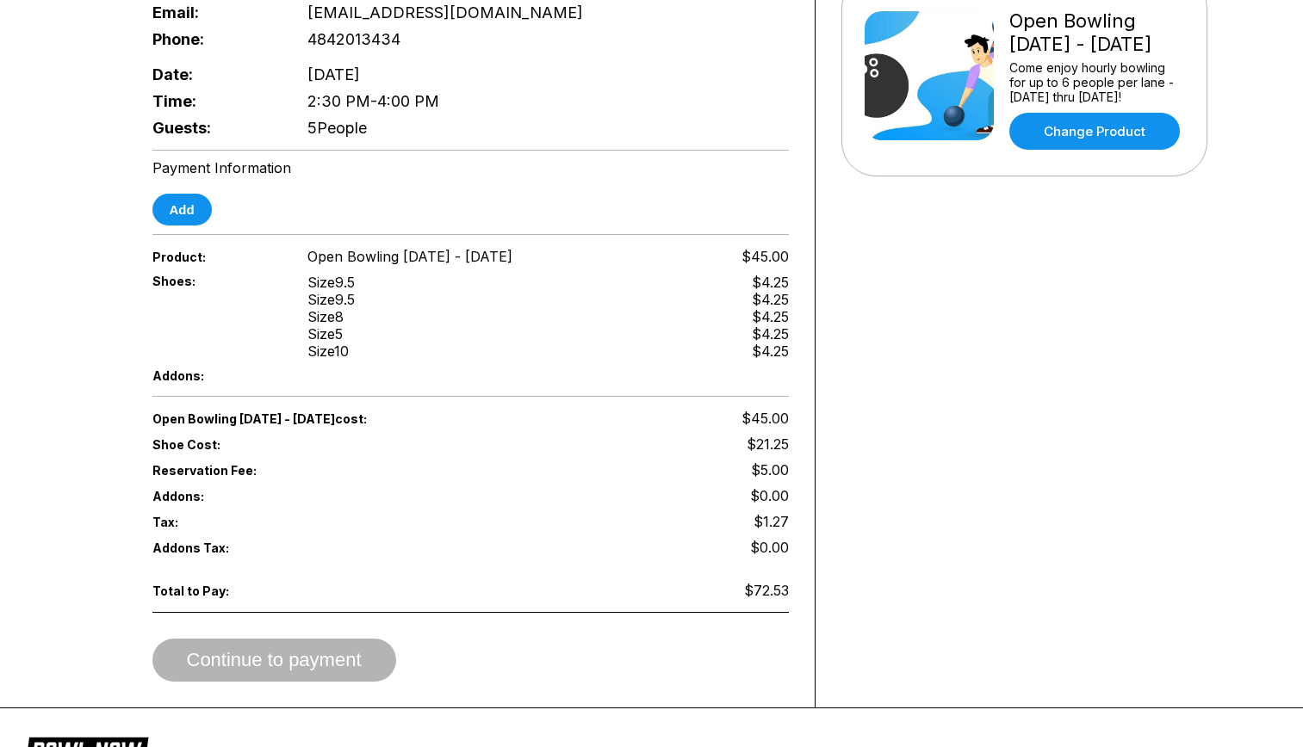
scroll to position [431, 0]
